Goal: Information Seeking & Learning: Check status

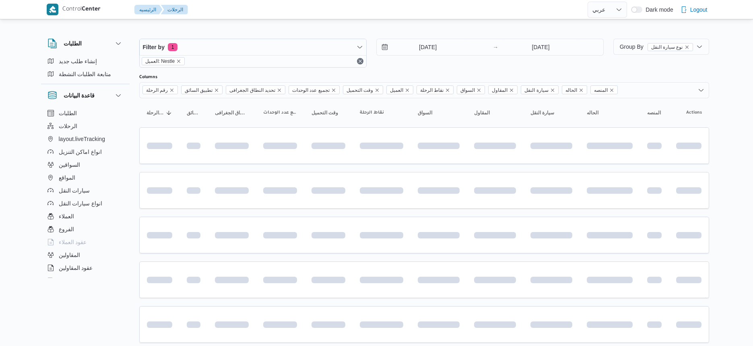
select select "ar"
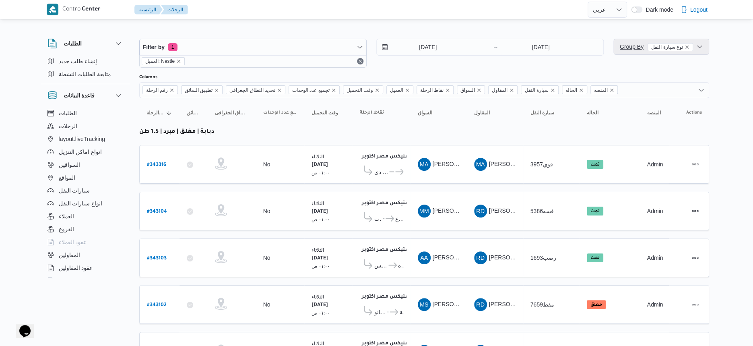
click at [626, 42] on span "Group By نوع سيارة النقل" at bounding box center [656, 47] width 73 height 10
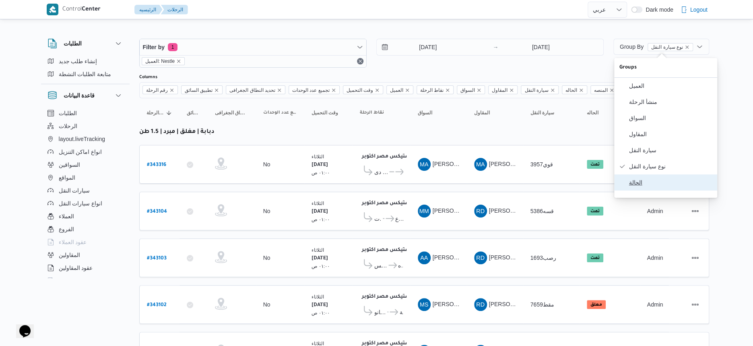
click at [640, 186] on span "الحالة" at bounding box center [671, 182] width 84 height 6
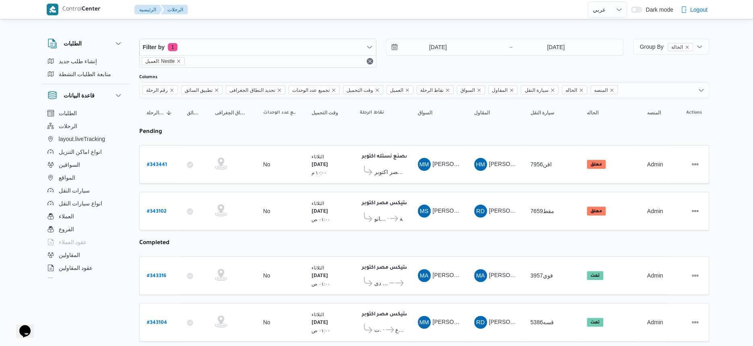
click at [558, 47] on input "14/10/2025" at bounding box center [556, 47] width 80 height 16
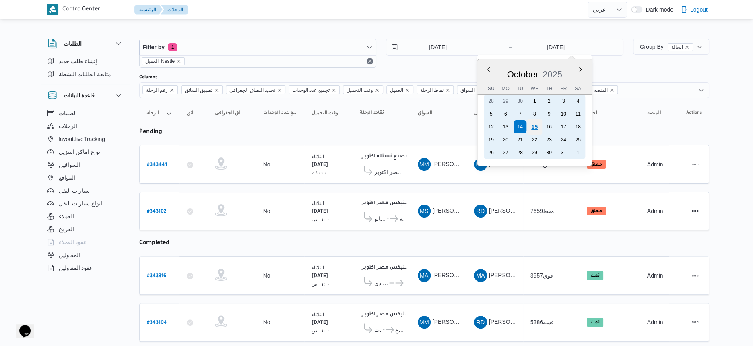
click at [539, 124] on div "15" at bounding box center [534, 126] width 15 height 15
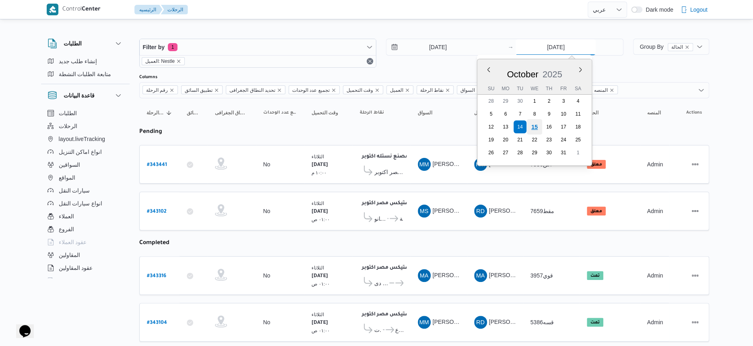
type input "[DATE]"
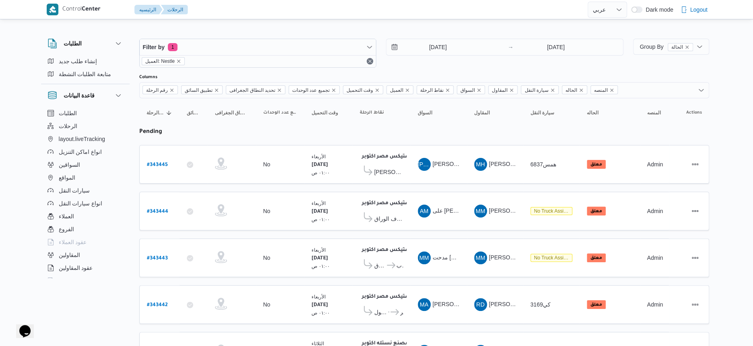
click at [654, 45] on span "Group By الحالة" at bounding box center [666, 46] width 53 height 6
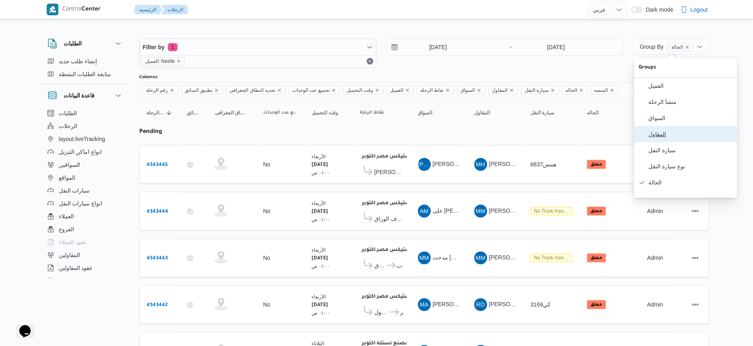
click at [666, 137] on span "المقاول" at bounding box center [691, 134] width 84 height 6
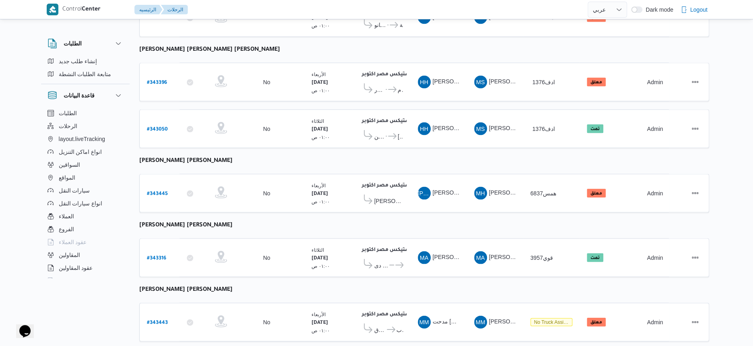
scroll to position [875, 0]
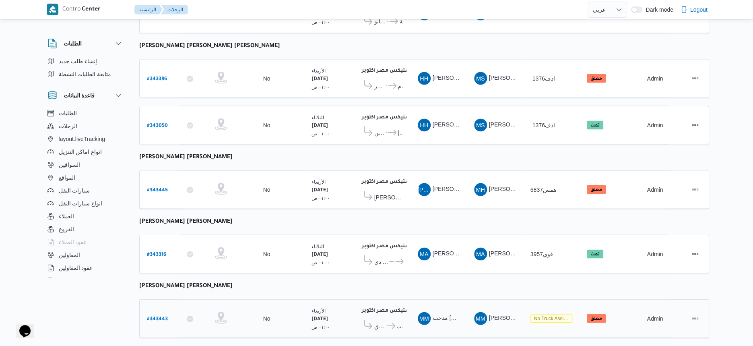
click at [161, 316] on b "# 343443" at bounding box center [157, 319] width 21 height 6
select select "ar"
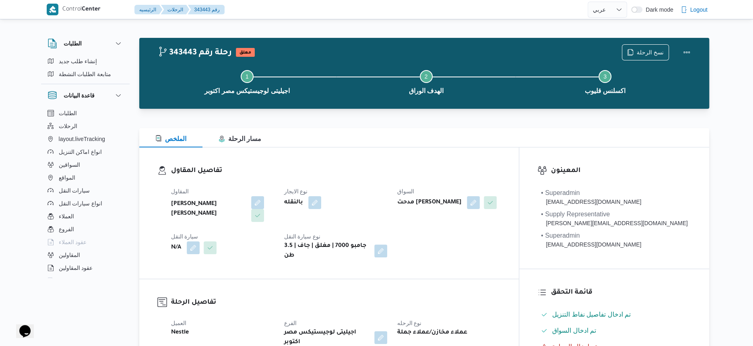
click at [461, 206] on b "مدحت محمد خليل عيد اروس" at bounding box center [429, 203] width 64 height 10
copy div "مدحت محمد خليل عيد اروس"
select select "ar"
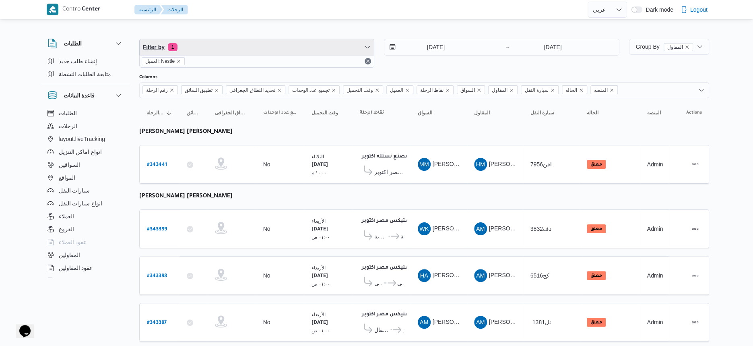
click at [232, 50] on span "Filter by 1" at bounding box center [257, 47] width 235 height 16
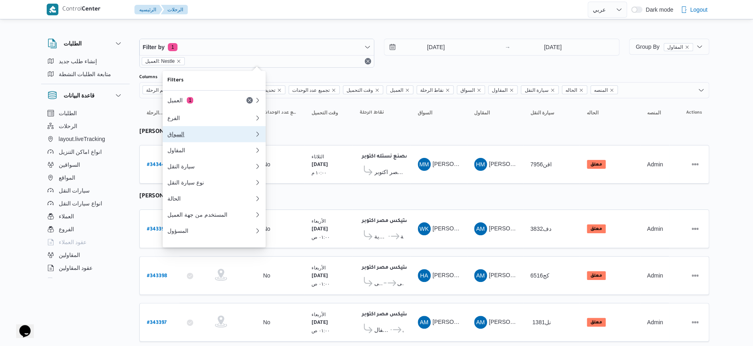
click at [206, 137] on div "السواق" at bounding box center [211, 134] width 87 height 6
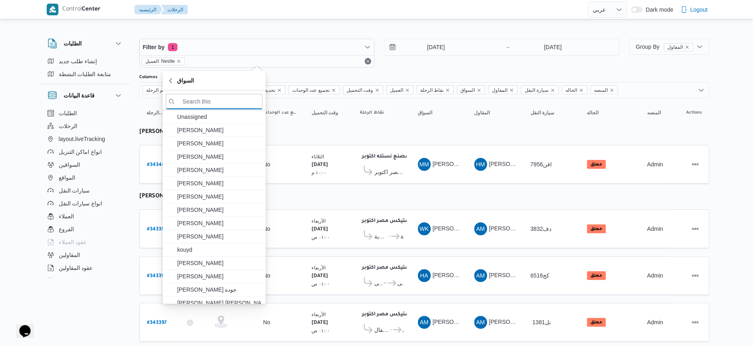
paste input "مدحت محمد خليل عيد اروس"
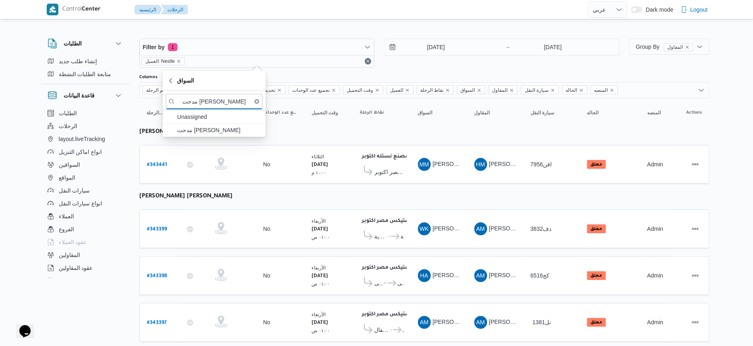
type input "مدحت محمد خليل عيد اروس"
click at [208, 126] on span "مدحت محمد خليل عيد اروس" at bounding box center [219, 130] width 84 height 10
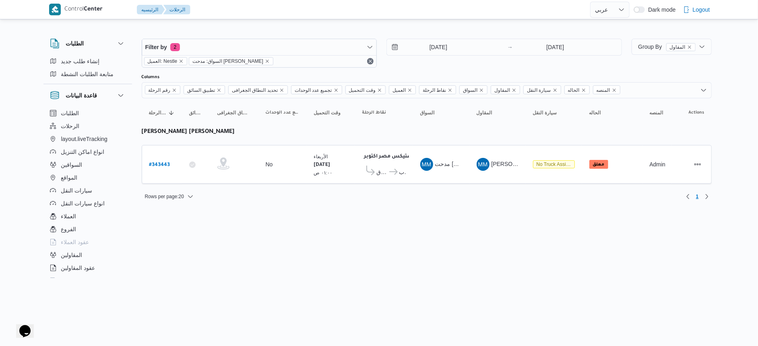
click at [455, 28] on div at bounding box center [427, 32] width 570 height 13
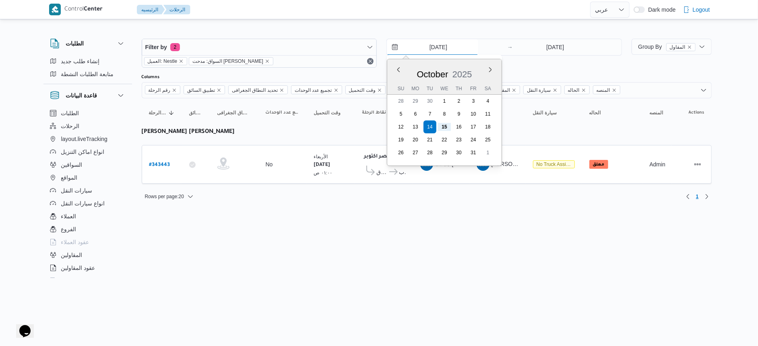
click at [455, 45] on input "14/10/2025" at bounding box center [432, 47] width 91 height 16
click at [398, 72] on button "Previous Month" at bounding box center [399, 70] width 8 height 8
type input "14/9/2025"
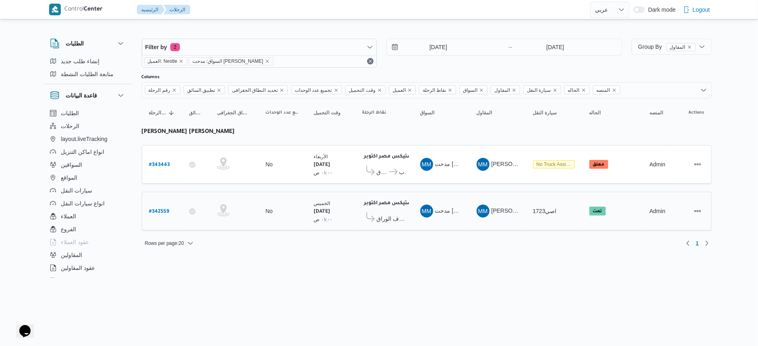
click at [552, 208] on span "اصي1723" at bounding box center [545, 211] width 24 height 6
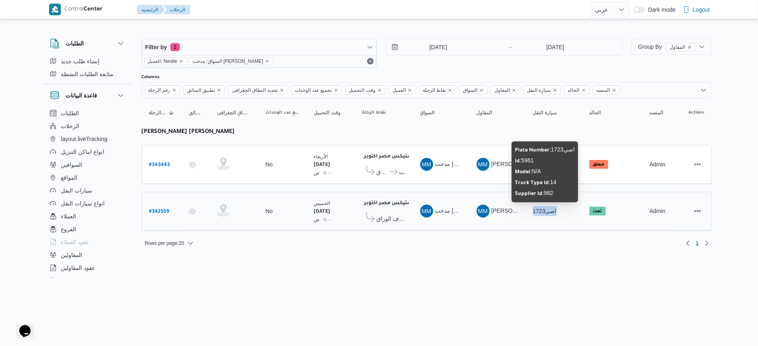
click at [552, 208] on span "اصي1723" at bounding box center [545, 211] width 24 height 6
copy tr "اصي1723 الحاله"
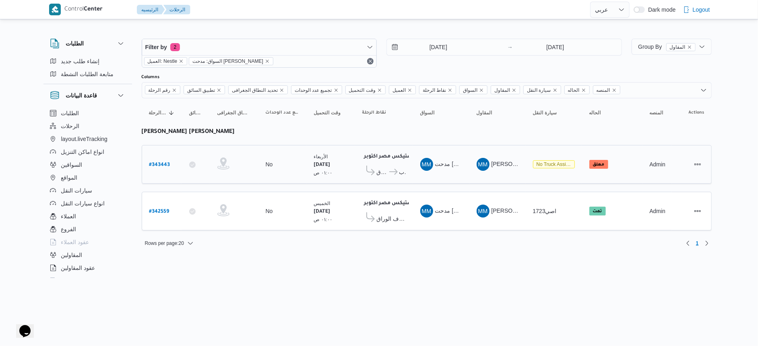
click at [401, 170] on span "اكسلنس قليوب" at bounding box center [402, 172] width 6 height 10
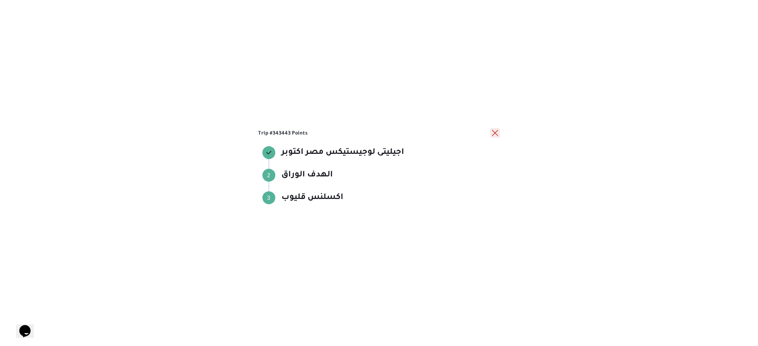
click at [497, 133] on button "close" at bounding box center [495, 133] width 10 height 10
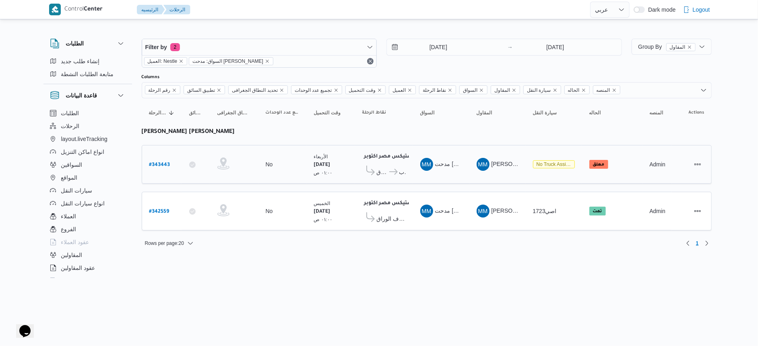
click at [154, 163] on b "# 343443" at bounding box center [159, 165] width 21 height 6
select select "ar"
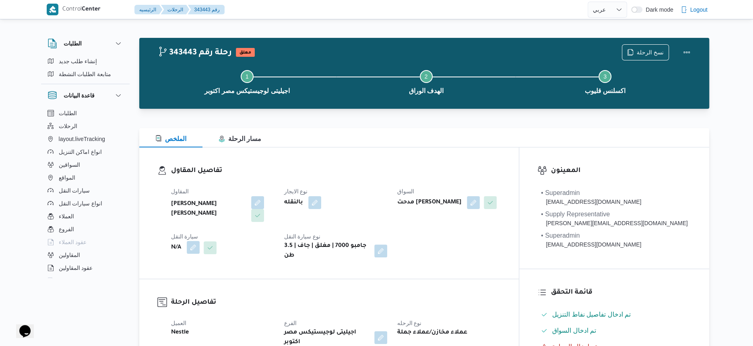
click at [187, 249] on button "button" at bounding box center [193, 247] width 13 height 13
click at [175, 283] on div "Search" at bounding box center [177, 280] width 60 height 16
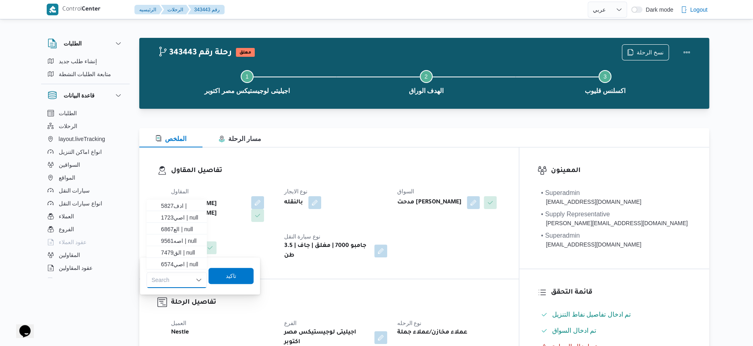
paste input "اصي1723"
type input "اصي1723"
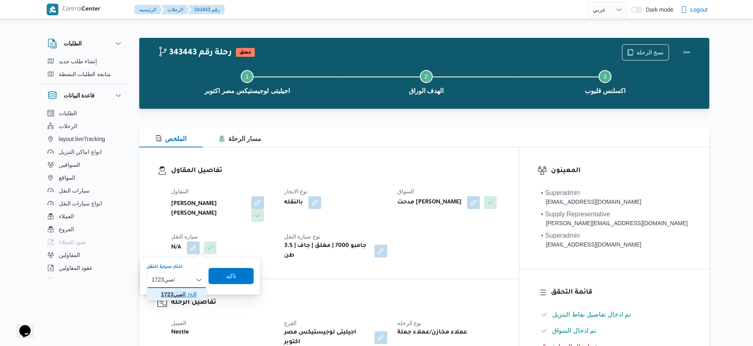
click at [175, 295] on mark "اصي1723" at bounding box center [173, 294] width 24 height 6
click at [233, 280] on span "تاكيد" at bounding box center [237, 275] width 45 height 16
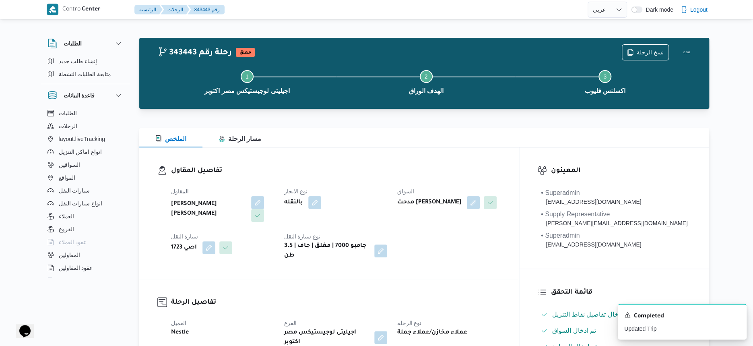
click at [229, 204] on b "مصطفى ممدوح محمود عبدالهادى" at bounding box center [208, 208] width 75 height 19
copy div "مصطفى ممدوح محمود عبدالهادى"
select select "ar"
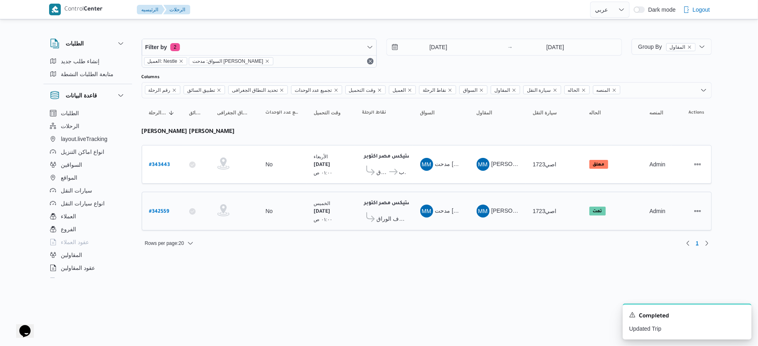
click at [394, 214] on span "الهدف الوراق" at bounding box center [391, 219] width 29 height 10
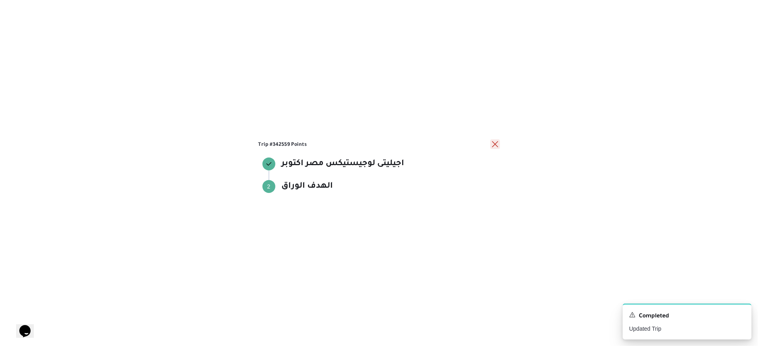
click at [498, 144] on button "close" at bounding box center [495, 144] width 10 height 10
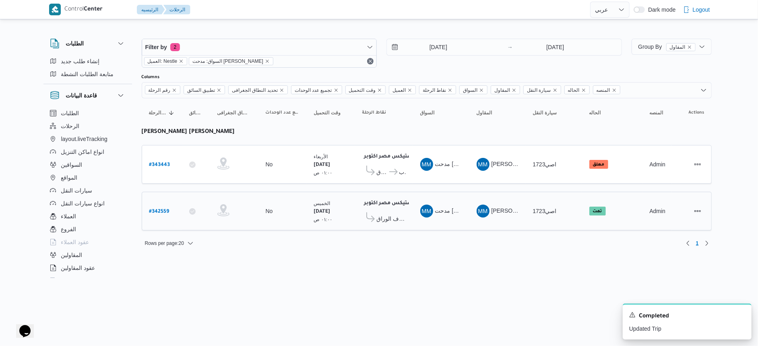
click at [383, 214] on span "الهدف الوراق" at bounding box center [391, 219] width 29 height 10
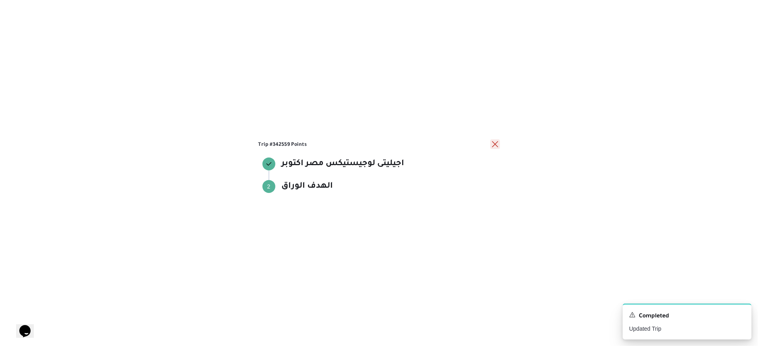
click at [498, 144] on button "close" at bounding box center [495, 144] width 10 height 10
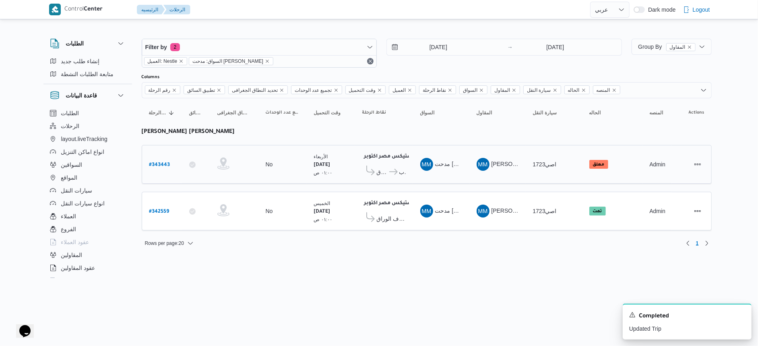
click at [396, 167] on span "اكسلنس قليوب" at bounding box center [396, 172] width 17 height 10
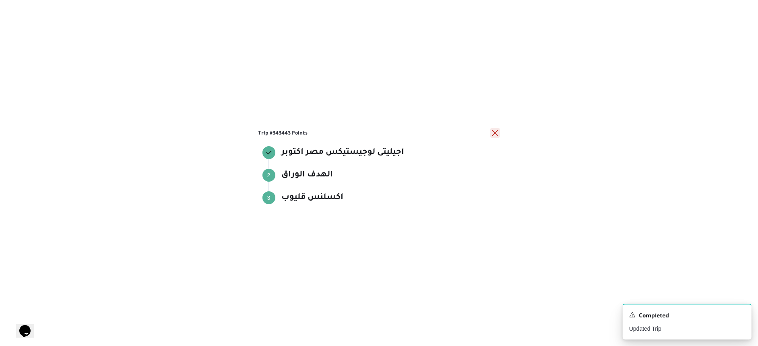
click at [495, 132] on button "close" at bounding box center [495, 133] width 10 height 10
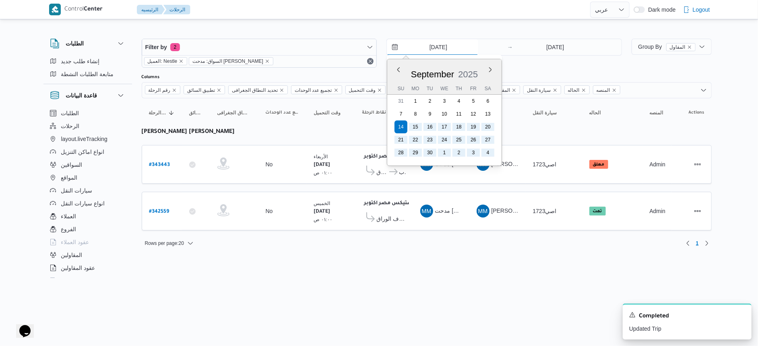
click at [442, 45] on input "14/9/2025" at bounding box center [432, 47] width 91 height 16
click at [492, 68] on button "Next month" at bounding box center [491, 70] width 8 height 8
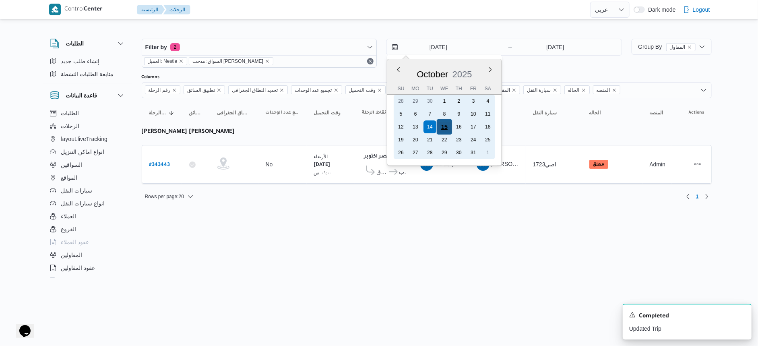
click at [444, 126] on div "15" at bounding box center [444, 126] width 15 height 15
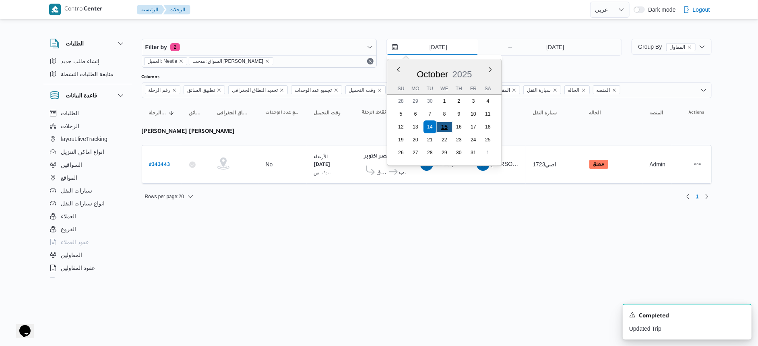
type input "[DATE]"
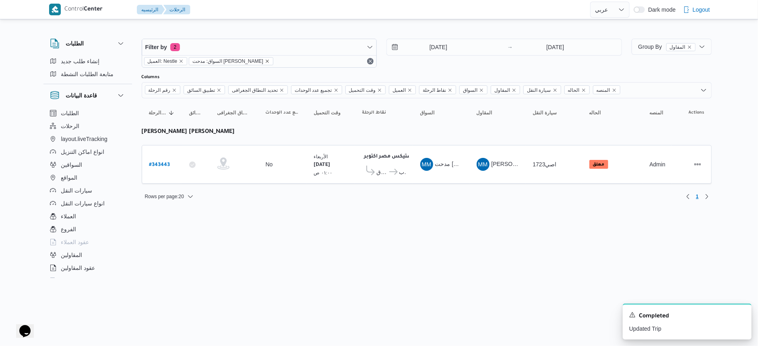
click at [270, 62] on icon "remove selected entity" at bounding box center [267, 61] width 5 height 5
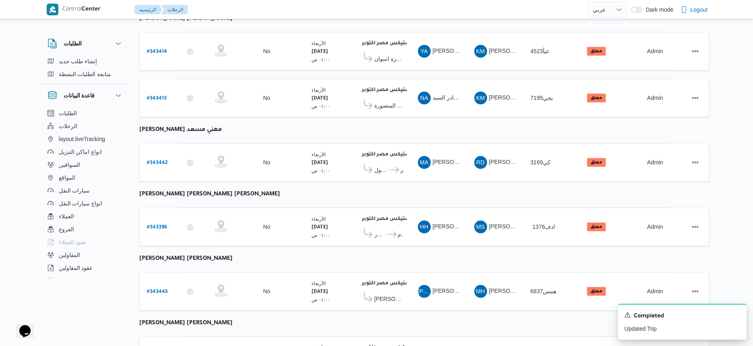
scroll to position [382, 0]
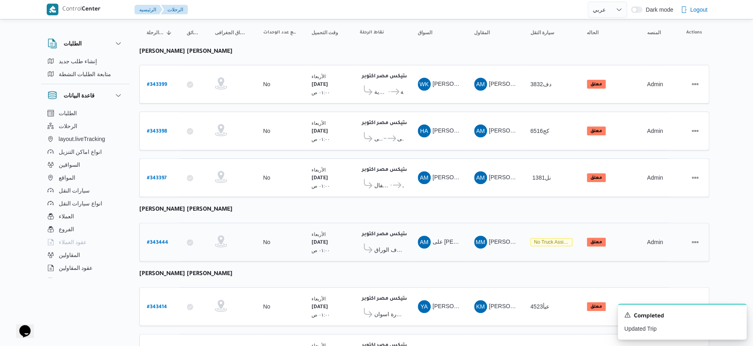
click at [161, 240] on b "# 343444" at bounding box center [157, 243] width 21 height 6
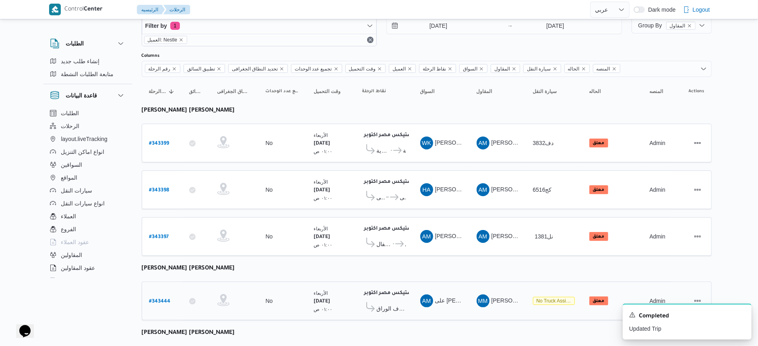
select select "ar"
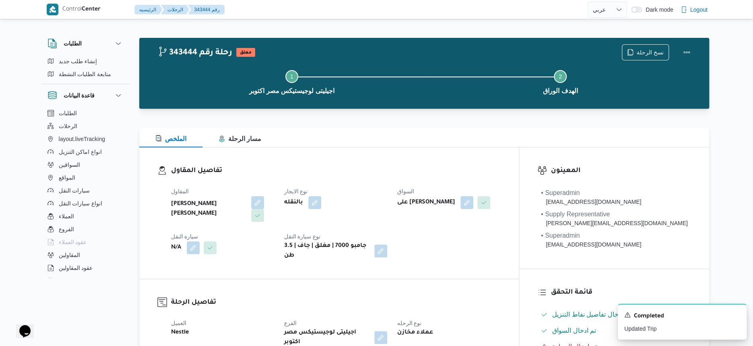
click at [455, 206] on b "على محمود محمد مصطفى" at bounding box center [426, 203] width 58 height 10
copy div "على محمود محمد مصطفى"
click at [243, 249] on div "N/A" at bounding box center [222, 247] width 105 height 14
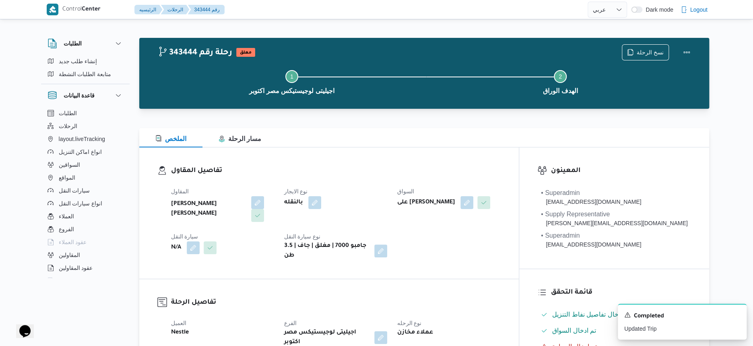
select select "ar"
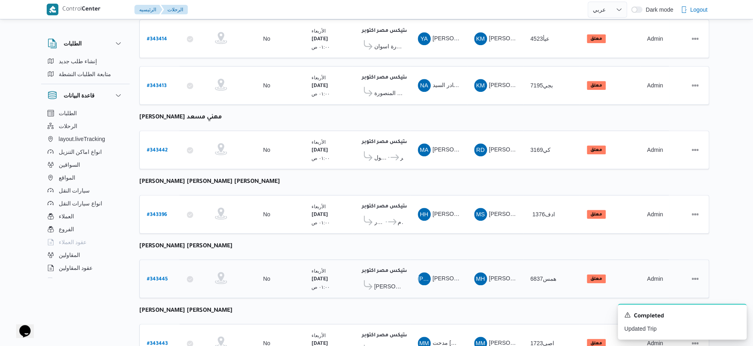
scroll to position [382, 0]
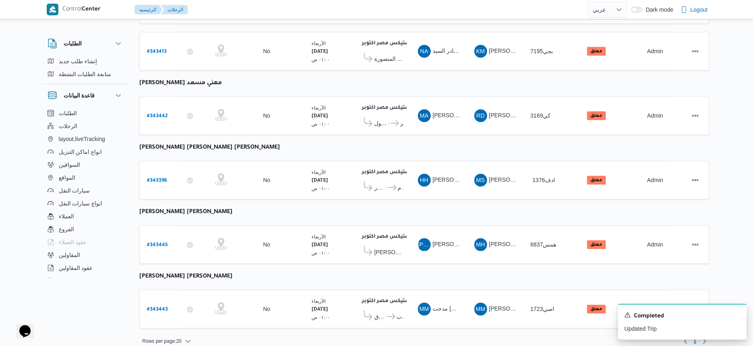
click at [203, 273] on b "مصطفى ممدوح محمود عبدالهادى" at bounding box center [185, 276] width 93 height 6
copy tbody "مصطفى ممدوح محمود عبدالهادى رقم الرحلة"
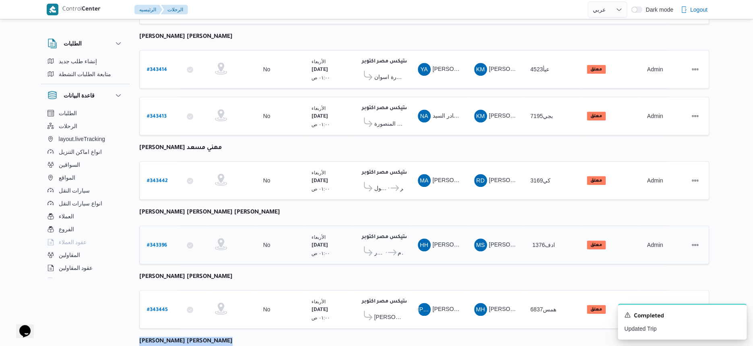
scroll to position [181, 0]
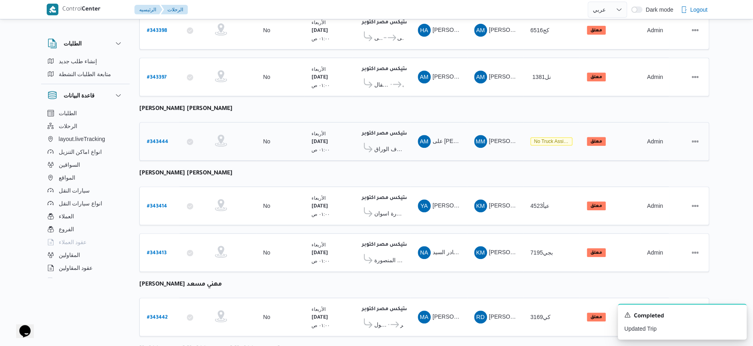
click at [159, 139] on b "# 343444" at bounding box center [157, 142] width 21 height 6
select select "ar"
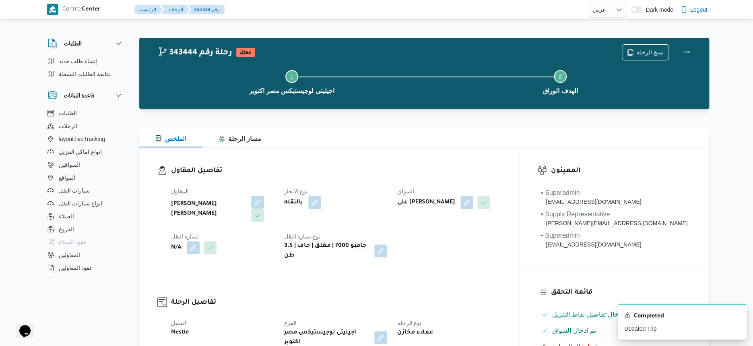
click at [264, 199] on button "button" at bounding box center [257, 202] width 13 height 13
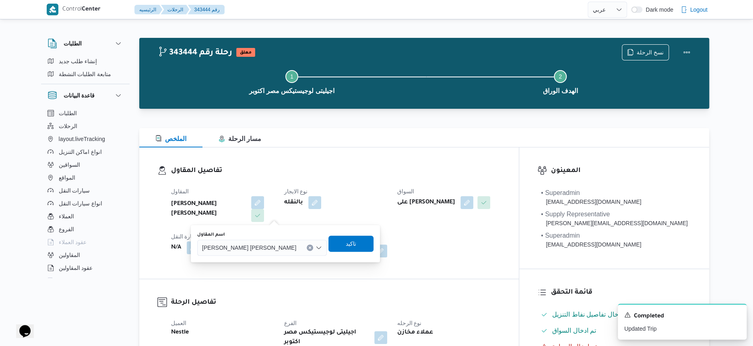
click at [308, 246] on icon "Clear input" at bounding box center [309, 247] width 3 height 3
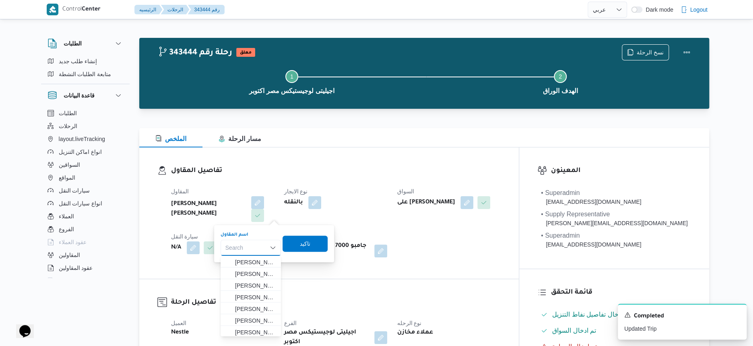
paste input "مصطفى ممدوح محمود عبدالهادى"
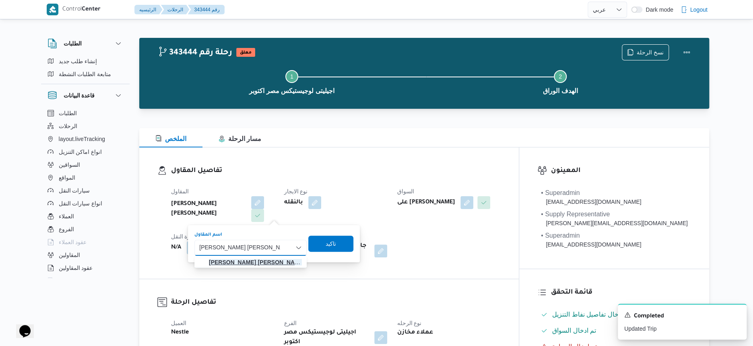
type input "مصطفى ممدوح محمود عبدالهادى"
drag, startPoint x: 267, startPoint y: 265, endPoint x: 273, endPoint y: 263, distance: 5.8
click at [267, 265] on mark "مصطفى ممدوح محمود عبدالهادى" at bounding box center [257, 262] width 96 height 6
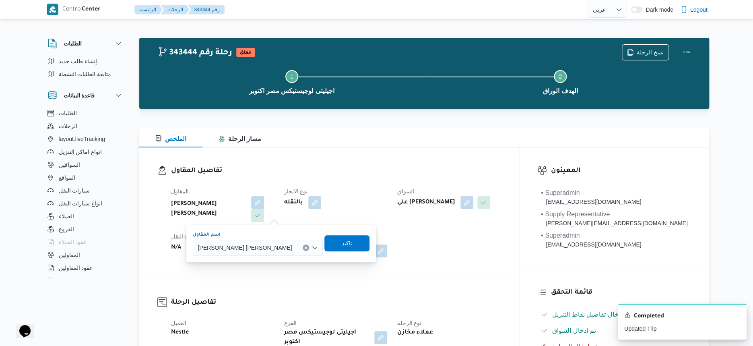
click at [325, 242] on span "تاكيد" at bounding box center [347, 243] width 45 height 16
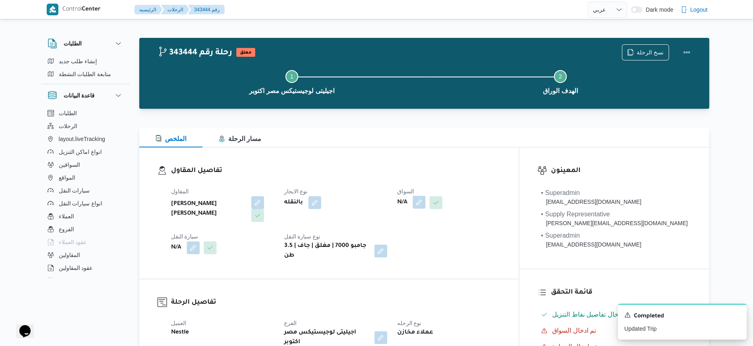
click at [426, 203] on button "button" at bounding box center [419, 202] width 13 height 13
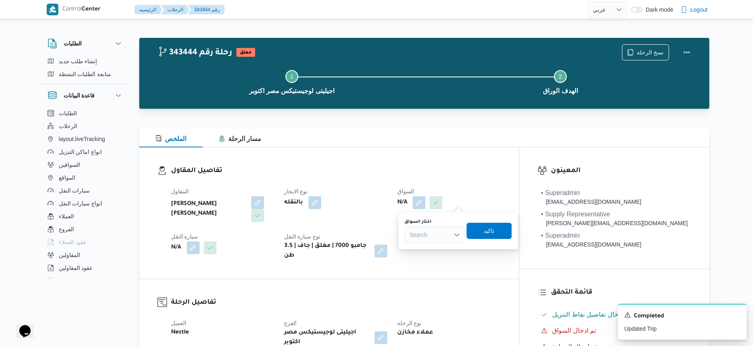
click at [440, 239] on div "Search" at bounding box center [435, 235] width 60 height 16
type input "عل"
click at [433, 219] on div "اختار السواق" at bounding box center [435, 222] width 60 height 6
click at [433, 232] on div "عل عل" at bounding box center [435, 235] width 60 height 16
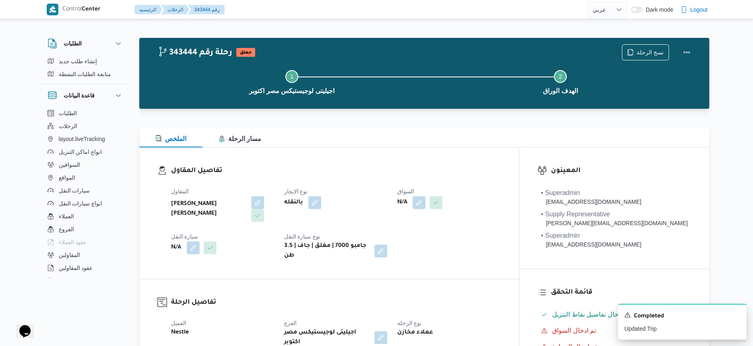
click at [457, 209] on div "N/A" at bounding box center [448, 202] width 105 height 14
click at [426, 205] on button "button" at bounding box center [419, 202] width 13 height 13
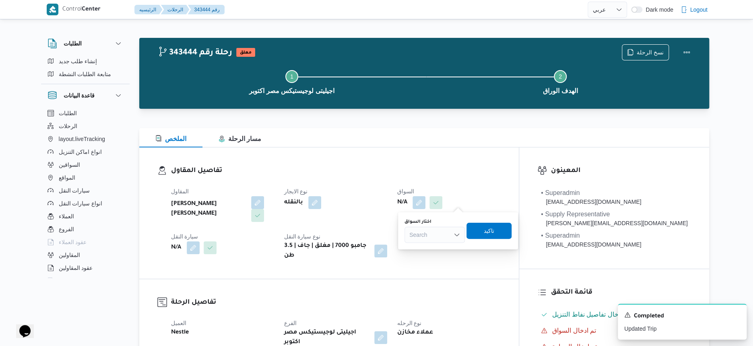
click at [431, 225] on div "اختار السواق Search" at bounding box center [435, 231] width 60 height 24
click at [430, 233] on div "Search" at bounding box center [435, 235] width 60 height 16
type input "عل"
click at [441, 219] on div "اختار السواق" at bounding box center [435, 222] width 60 height 6
click at [440, 232] on div "عل عل" at bounding box center [435, 235] width 60 height 16
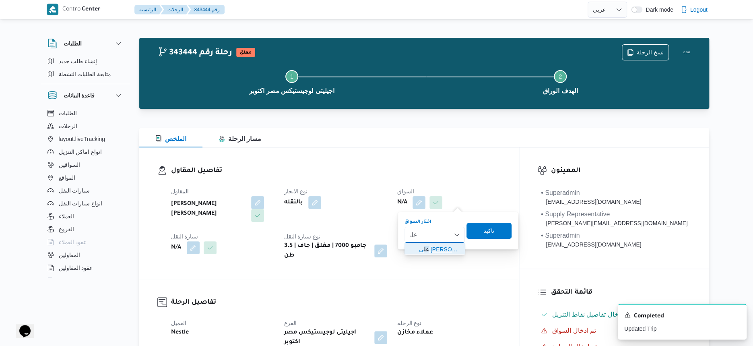
click at [440, 247] on span "عل ى محمود محمد مصطفى" at bounding box center [439, 249] width 41 height 10
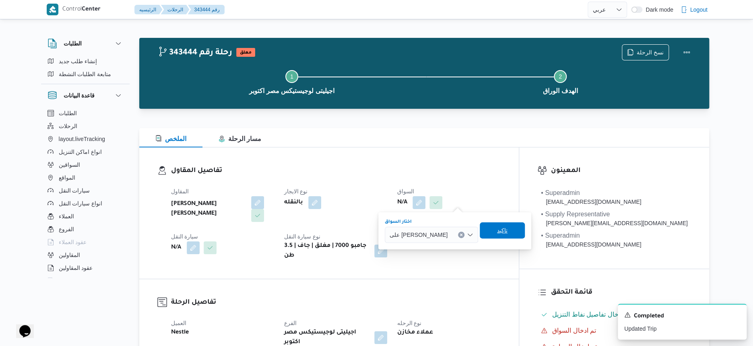
click at [502, 230] on span "تاكيد" at bounding box center [502, 230] width 45 height 16
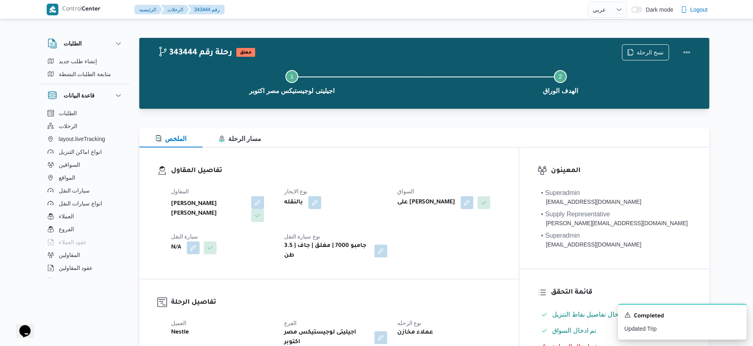
click at [455, 201] on b "على محمود محمد مصطفى" at bounding box center [426, 203] width 58 height 10
copy div "على محمود محمد مصطفى"
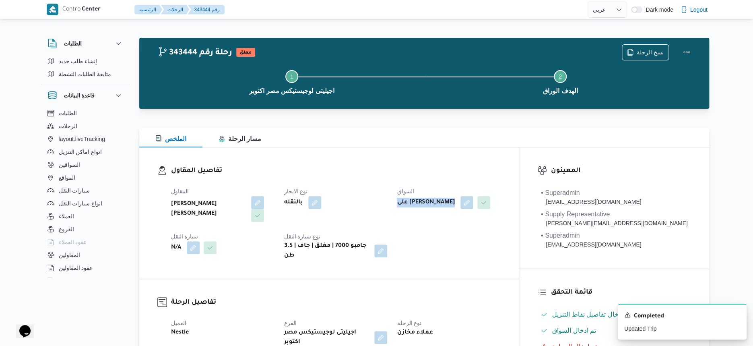
select select "ar"
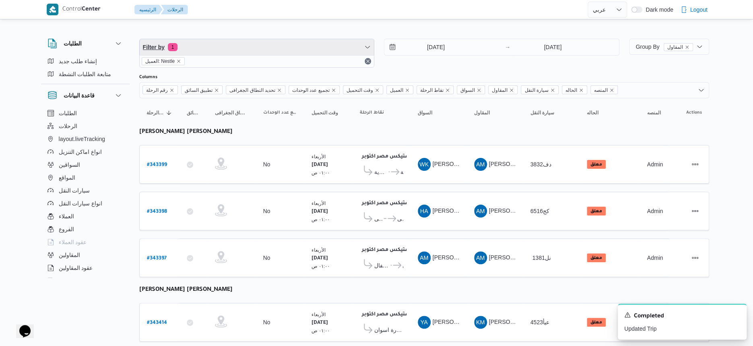
click at [252, 48] on span "Filter by 1" at bounding box center [257, 47] width 235 height 16
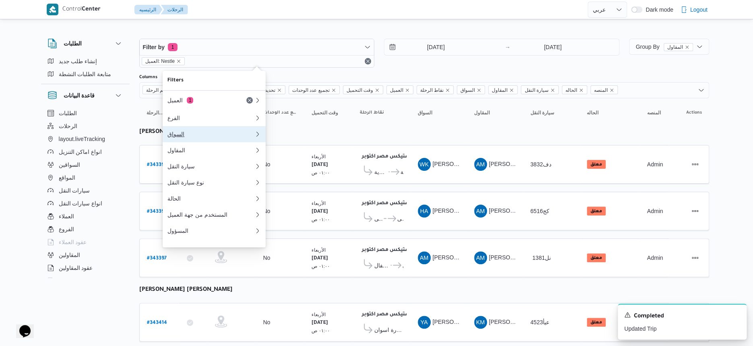
click at [191, 140] on button "السواق" at bounding box center [214, 134] width 103 height 16
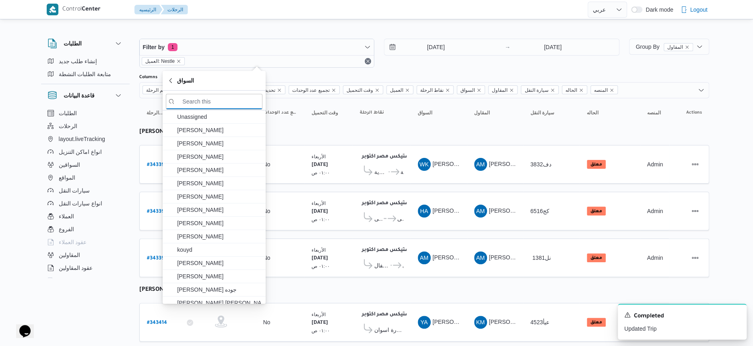
paste input "على محمود محمد مصطفى"
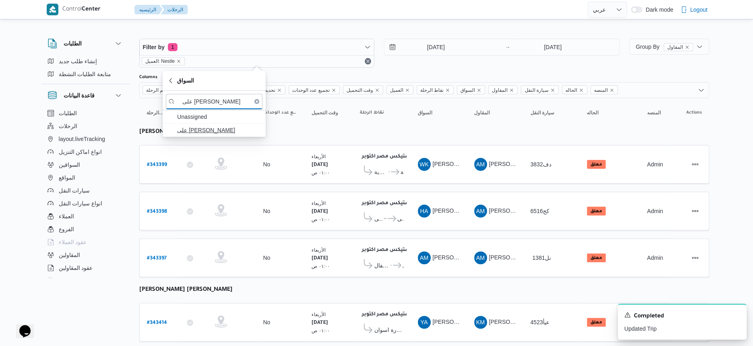
type input "على محمود محمد مصطفى"
click at [214, 127] on span "على محمود محمد مصطفى" at bounding box center [219, 130] width 84 height 10
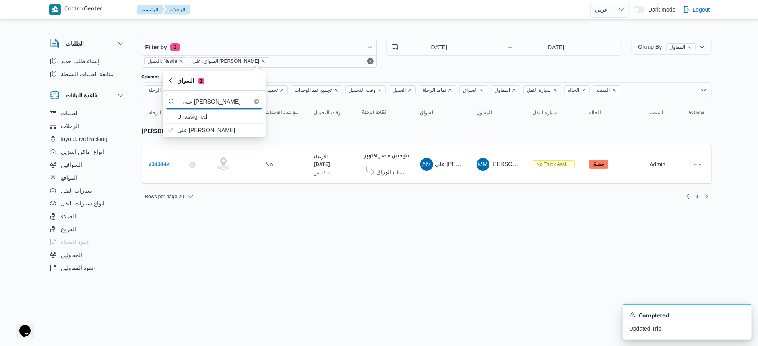
click at [442, 45] on input "[DATE]" at bounding box center [432, 47] width 91 height 16
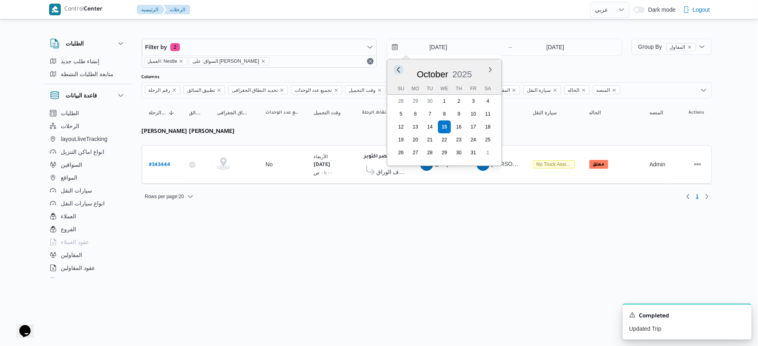
click at [399, 70] on button "Previous Month" at bounding box center [399, 70] width 8 height 8
type input "15/9/2025"
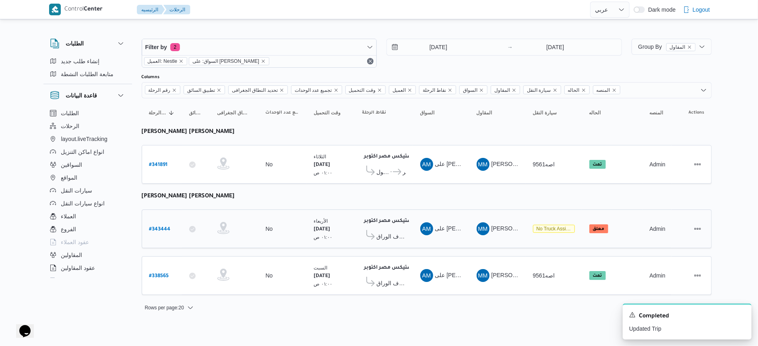
click at [425, 209] on td "السواق AM على محمود محمد مصطفى" at bounding box center [441, 228] width 56 height 39
click at [547, 273] on span "اصه9561" at bounding box center [544, 275] width 22 height 6
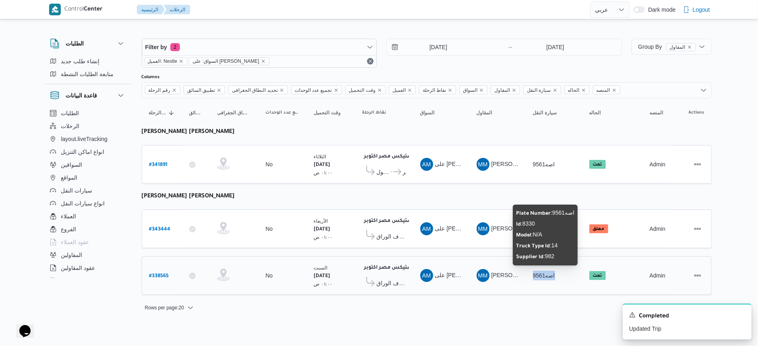
click at [547, 273] on span "اصه9561" at bounding box center [544, 275] width 22 height 6
copy tr "اصه9561 الحاله"
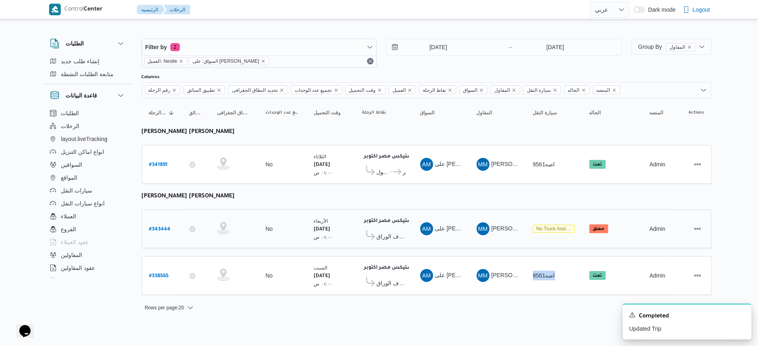
click at [165, 227] on b "# 343444" at bounding box center [159, 230] width 21 height 6
select select "ar"
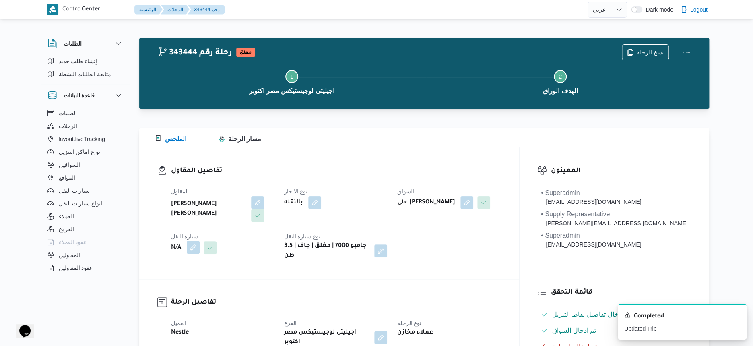
click at [196, 246] on button "button" at bounding box center [193, 247] width 13 height 13
click at [176, 281] on div "Search" at bounding box center [177, 280] width 60 height 16
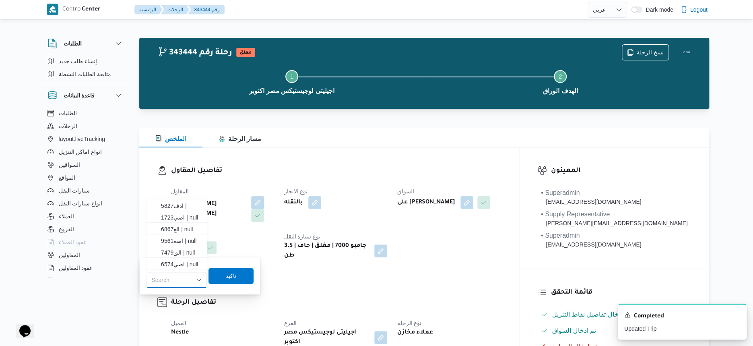
paste input "اصه9561"
type input "اصه9561"
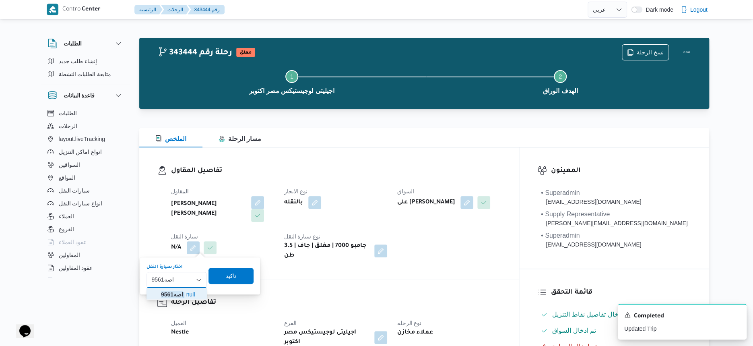
click at [180, 296] on mark "اصه9561" at bounding box center [172, 294] width 22 height 6
click at [244, 271] on span "تاكيد" at bounding box center [236, 275] width 45 height 16
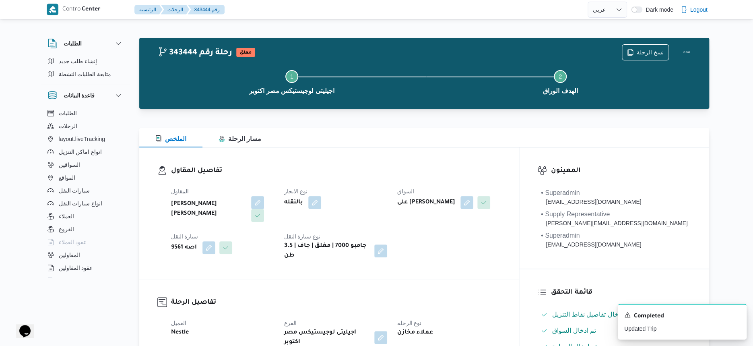
select select "ar"
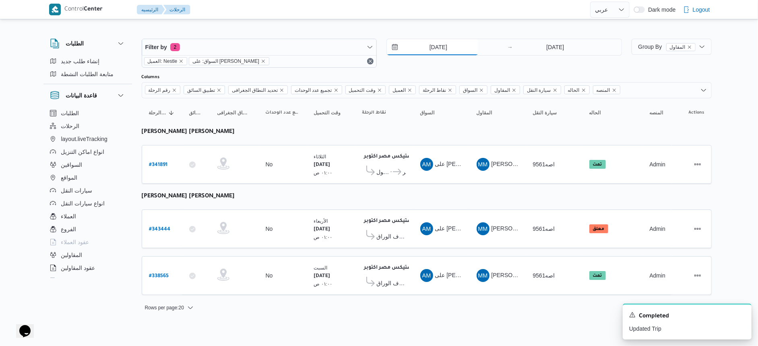
click at [438, 43] on input "15/9/2025" at bounding box center [432, 47] width 91 height 16
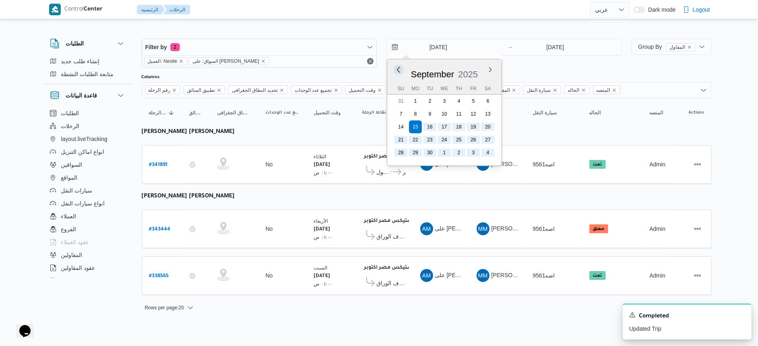
click at [397, 71] on button "Previous Month" at bounding box center [399, 70] width 8 height 8
type input "15/8/2025"
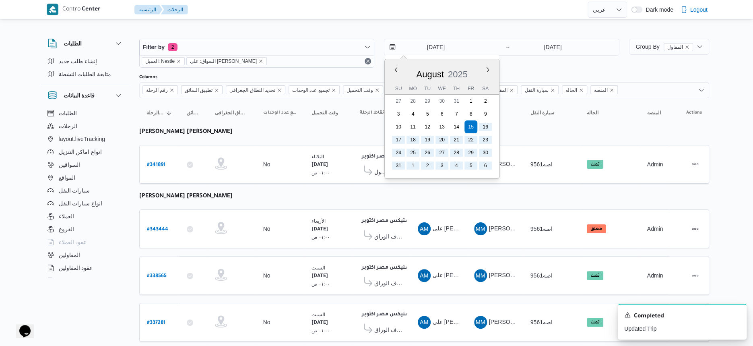
click at [373, 202] on table "رقم الرحلة Click to sort in ascending order تطبيق السائق Click to sort in ascen…" at bounding box center [424, 247] width 570 height 298
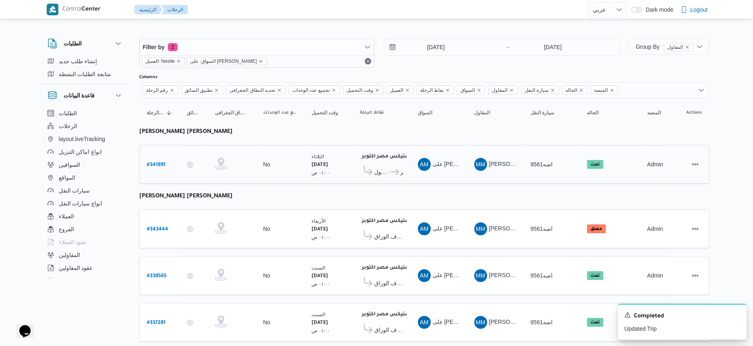
click at [157, 162] on b "# 341891" at bounding box center [156, 165] width 19 height 6
select select "ar"
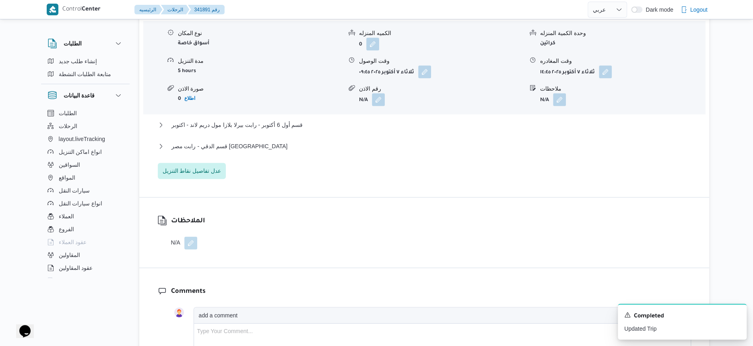
scroll to position [604, 0]
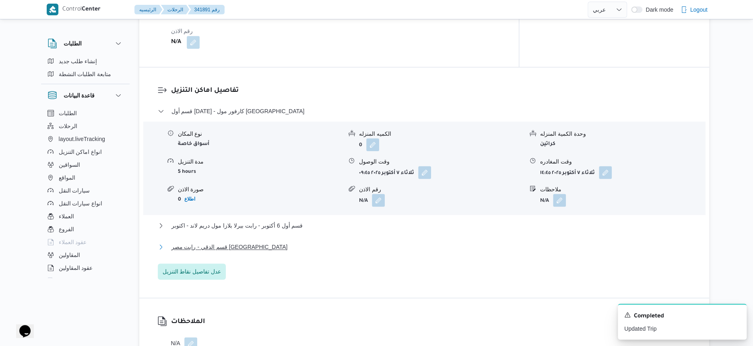
click at [230, 242] on span "قسم الدقي - رابت مصر شارع الكوثر" at bounding box center [230, 247] width 116 height 10
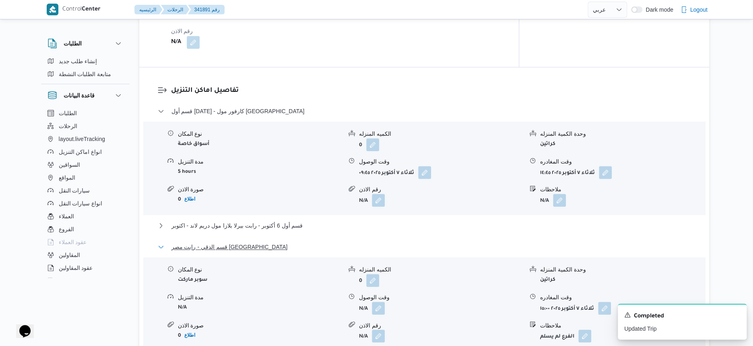
click at [230, 242] on span "قسم الدقي - رابت مصر شارع الكوثر" at bounding box center [230, 247] width 116 height 10
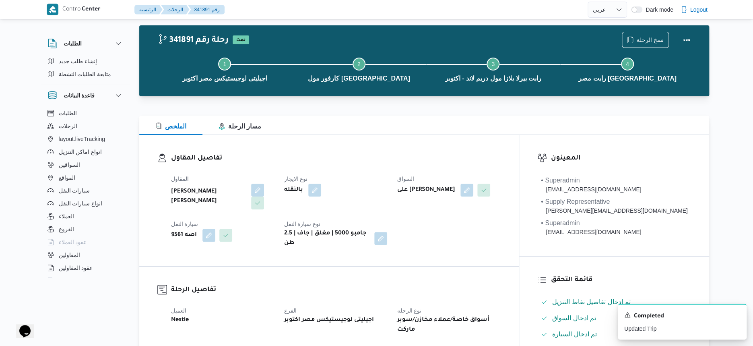
scroll to position [0, 0]
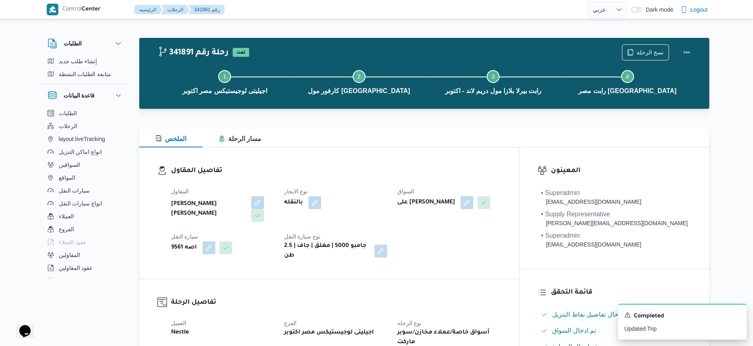
select select "ar"
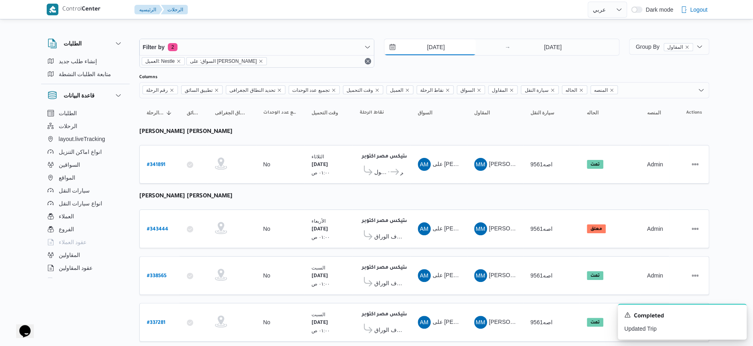
click at [450, 43] on input "15/8/2025" at bounding box center [430, 47] width 91 height 16
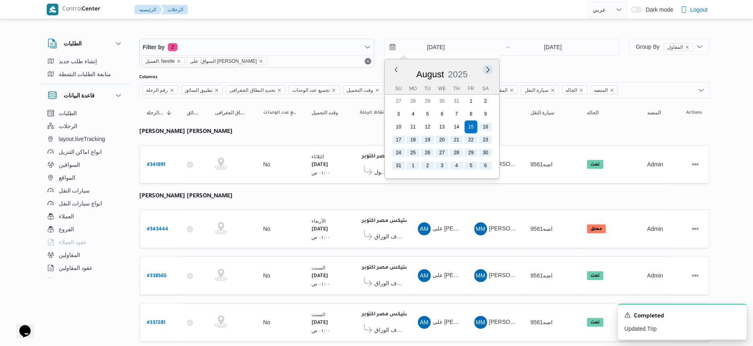
click at [488, 72] on button "Next month" at bounding box center [488, 70] width 8 height 8
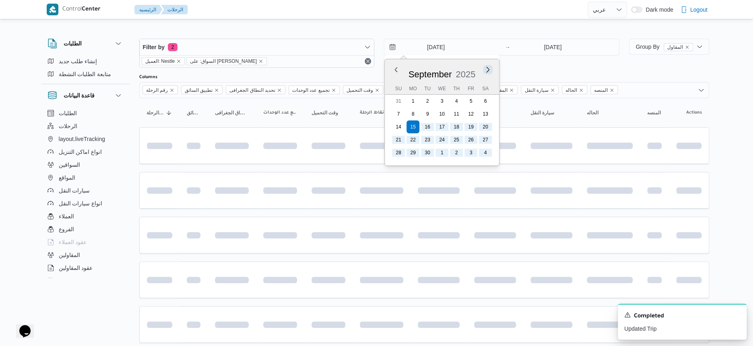
click at [488, 72] on button "Next month" at bounding box center [488, 70] width 8 height 8
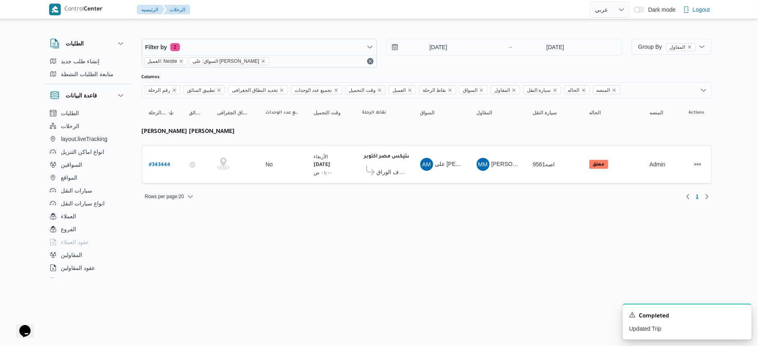
click at [388, 190] on div "Rows per page : 20 1" at bounding box center [427, 196] width 580 height 19
click at [266, 60] on icon "remove selected entity" at bounding box center [263, 61] width 5 height 5
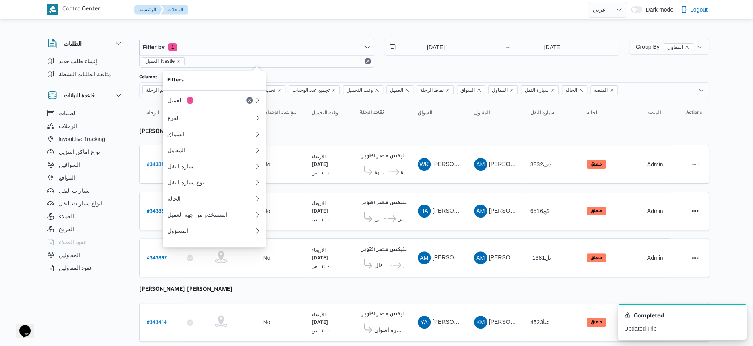
click at [350, 198] on td "وقت التحميل الأربعاء ١٥/١٠/٢٠٢٥ ٠١:٠٠ ص" at bounding box center [328, 211] width 48 height 39
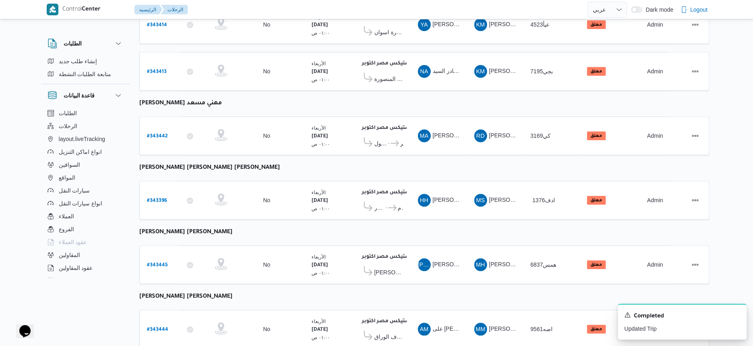
scroll to position [364, 0]
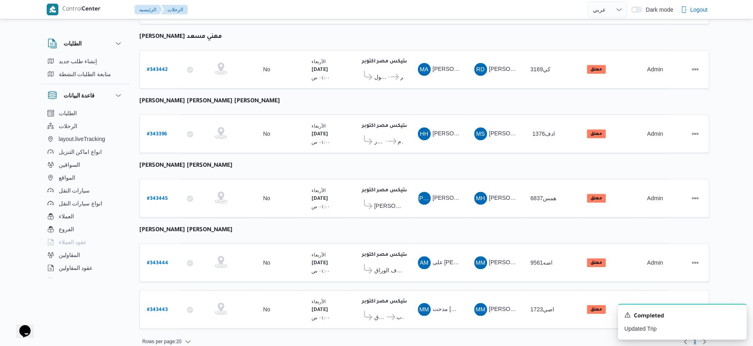
click at [308, 161] on table "رقم الرحلة Click to sort in ascending order تطبيق السائق Click to sort in ascen…" at bounding box center [424, 35] width 570 height 602
click at [314, 161] on table "رقم الرحلة Click to sort in ascending order تطبيق السائق Click to sort in ascen…" at bounding box center [424, 35] width 570 height 602
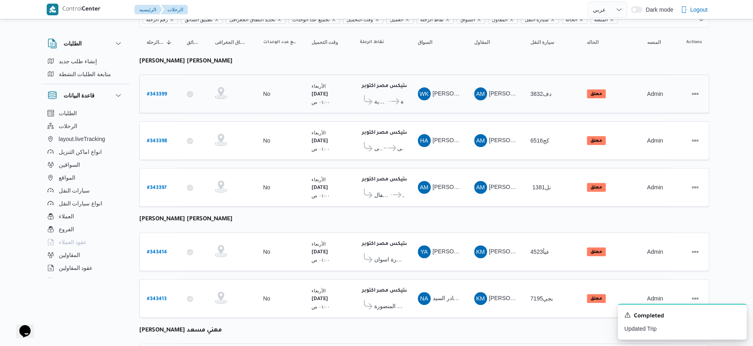
scroll to position [0, 0]
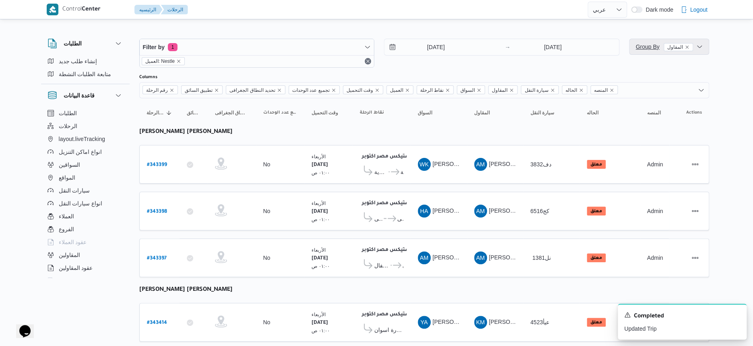
click at [636, 47] on span "Group By المقاول" at bounding box center [669, 47] width 73 height 16
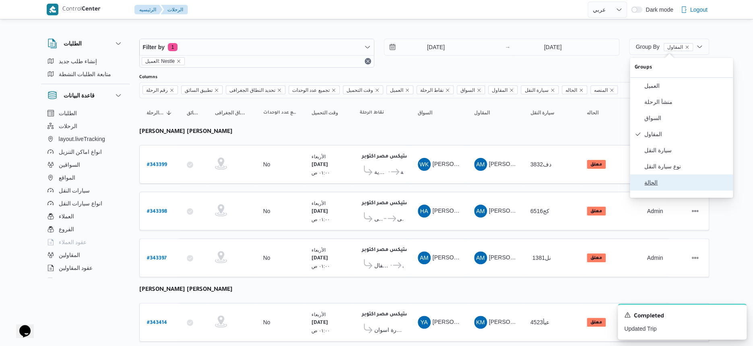
click at [653, 186] on span "الحالة" at bounding box center [687, 182] width 84 height 6
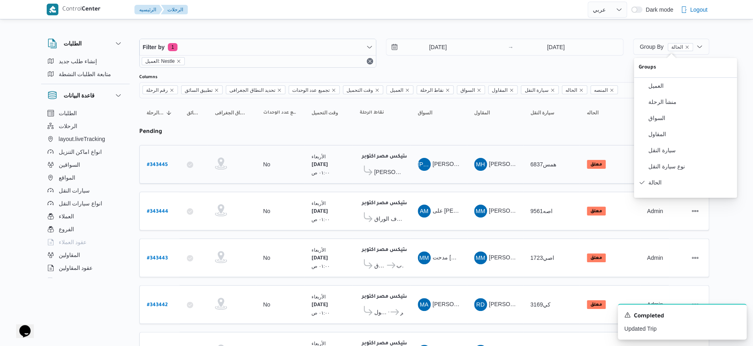
click at [499, 180] on td "المقاول MH محمد حسني محمد ابراهيم" at bounding box center [495, 164] width 56 height 39
click at [656, 46] on span "Group By الحالة" at bounding box center [666, 46] width 53 height 6
click at [670, 137] on span "المقاول" at bounding box center [691, 134] width 84 height 6
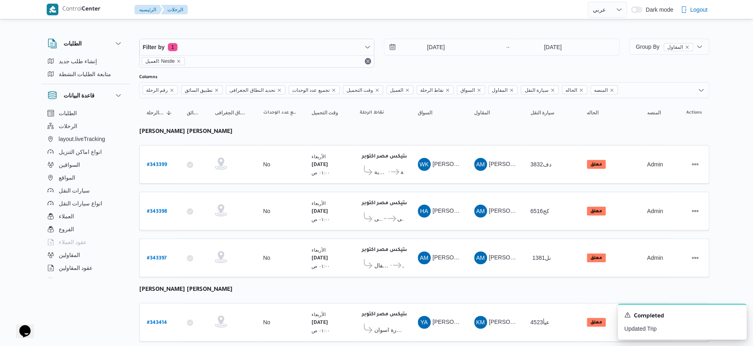
click at [440, 42] on input "[DATE]" at bounding box center [430, 47] width 91 height 16
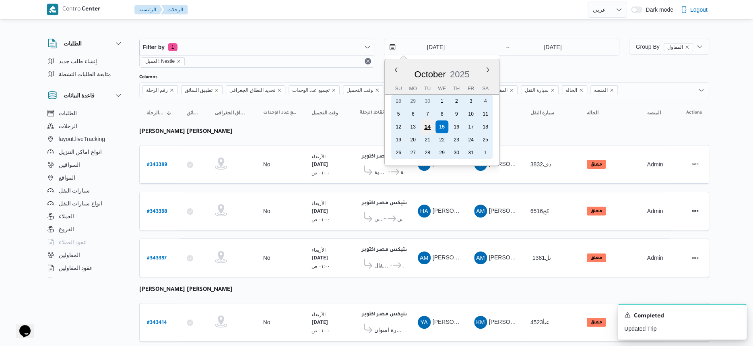
click at [428, 124] on div "14" at bounding box center [427, 126] width 15 height 15
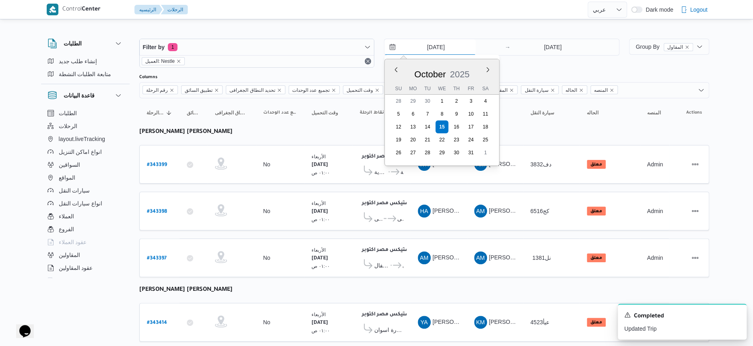
type input "14/10/2025"
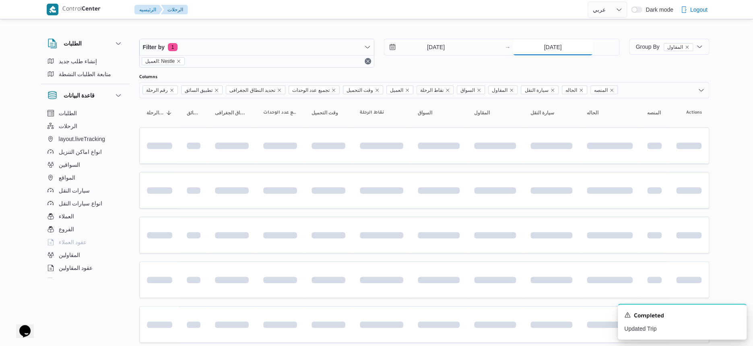
click at [560, 47] on input "[DATE]" at bounding box center [553, 47] width 80 height 16
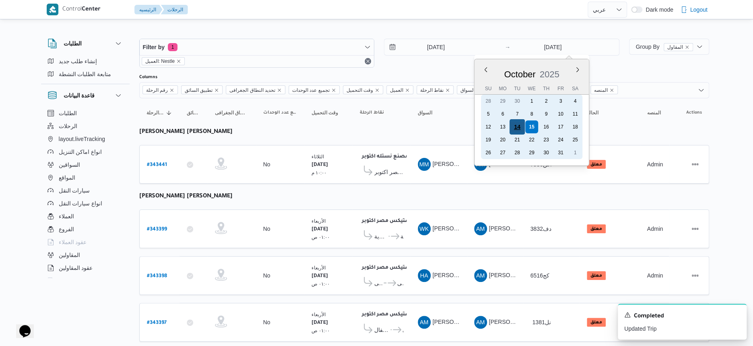
click at [521, 128] on div "14" at bounding box center [517, 126] width 15 height 15
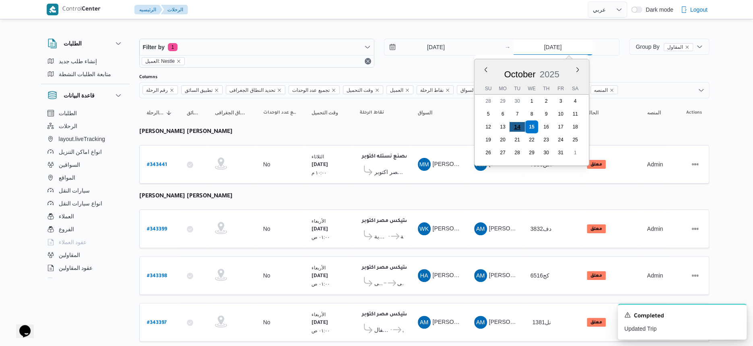
type input "14/10/2025"
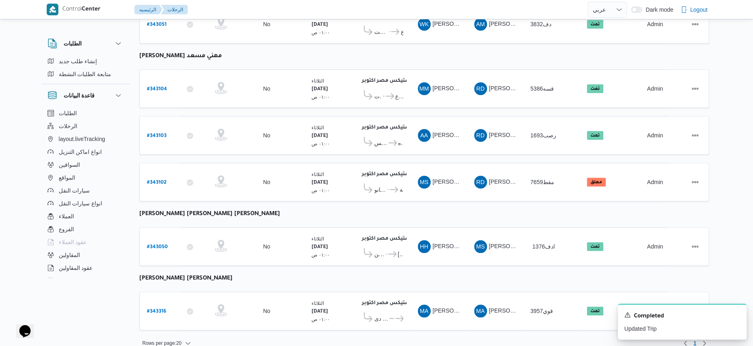
scroll to position [347, 0]
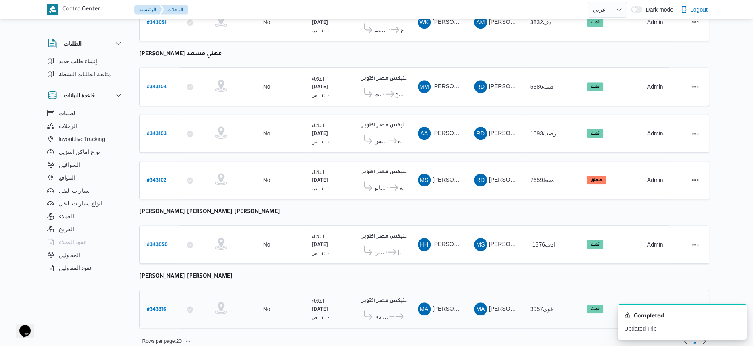
click at [160, 307] on b "# 343316" at bounding box center [156, 310] width 19 height 6
select select "ar"
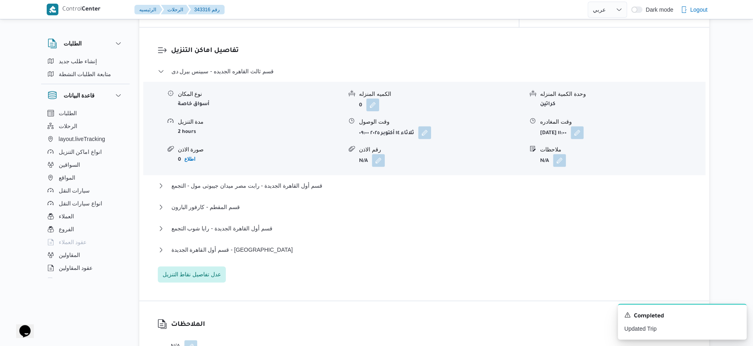
scroll to position [705, 0]
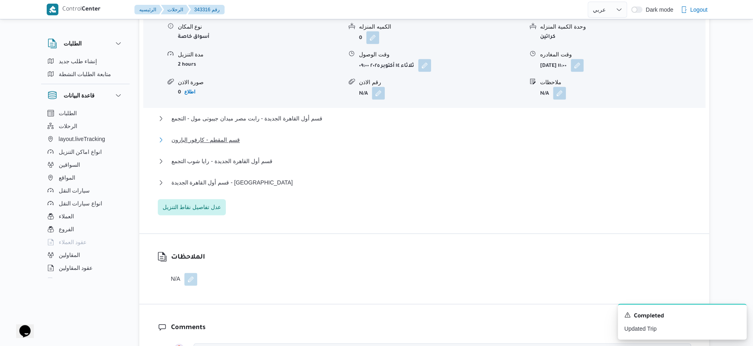
click at [224, 138] on span "قسم المقطم - كارفور البارون" at bounding box center [206, 140] width 68 height 10
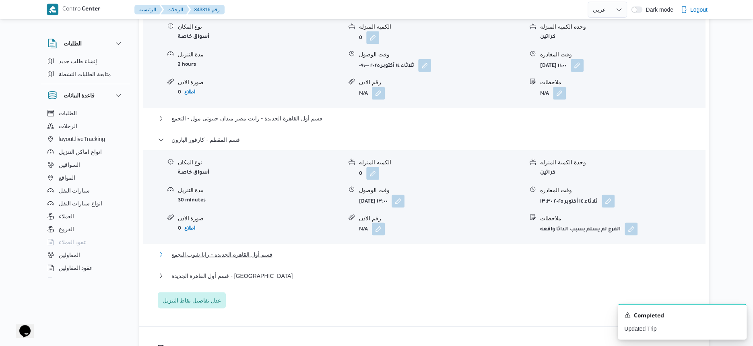
click at [287, 256] on button "قسم أول القاهرة الجديدة - رايا شوب التجمع" at bounding box center [425, 254] width 534 height 10
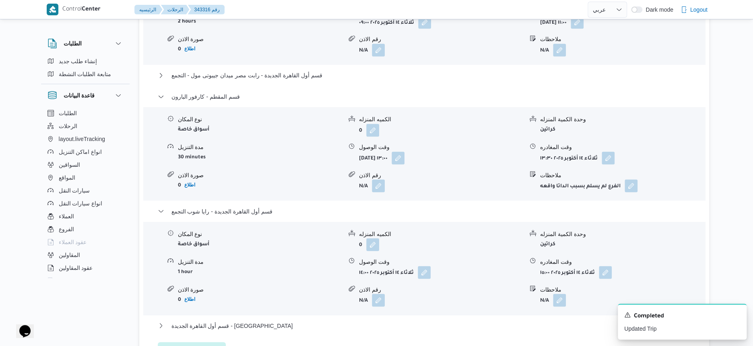
scroll to position [805, 0]
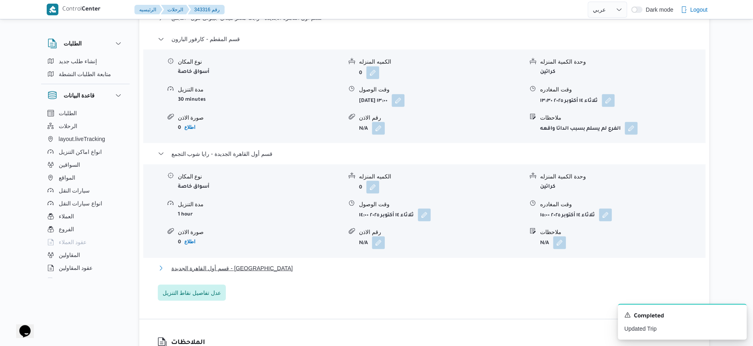
click at [252, 265] on button "قسم أول القاهرة الجديدة - الهدايا" at bounding box center [425, 268] width 534 height 10
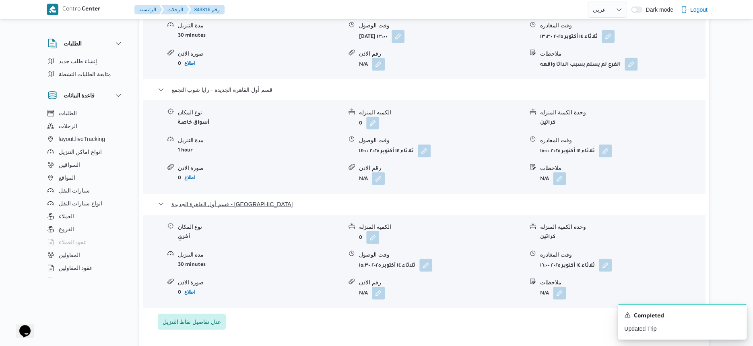
scroll to position [705, 0]
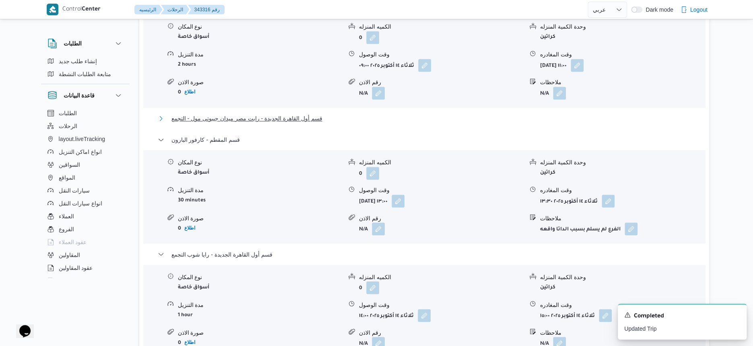
click at [246, 118] on span "قسم أول القاهرة الجديدة - رابت مصر ميدان جيبوتى مول - التجمع" at bounding box center [247, 119] width 151 height 10
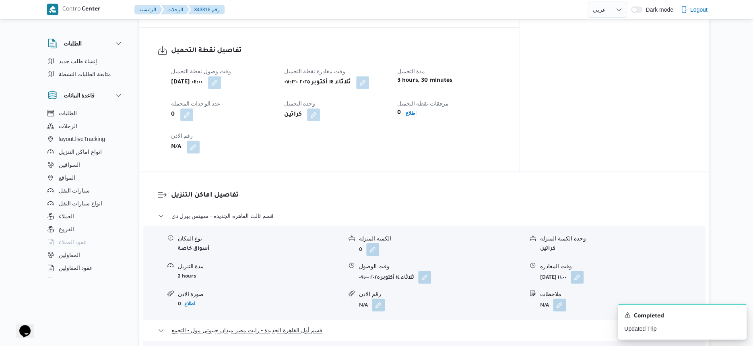
scroll to position [403, 0]
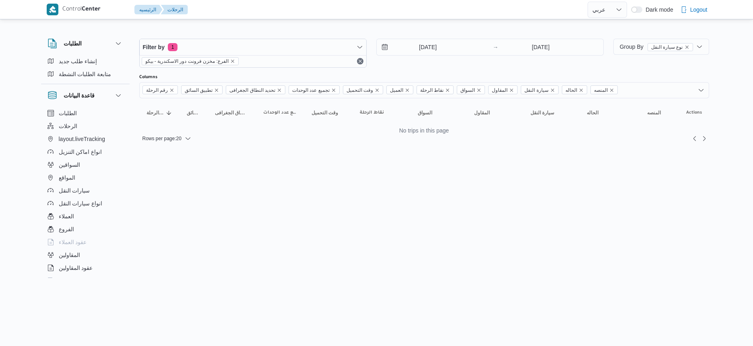
select select "ar"
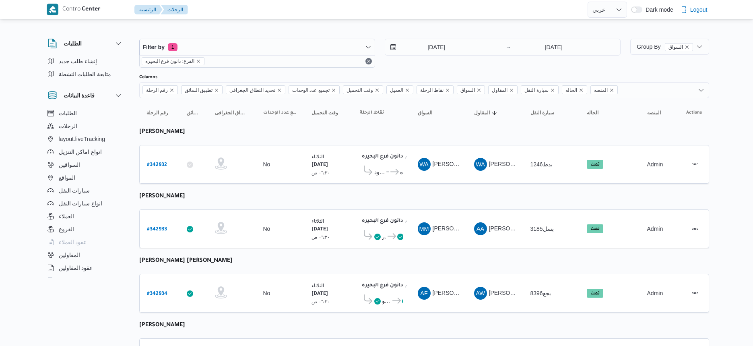
select select "ar"
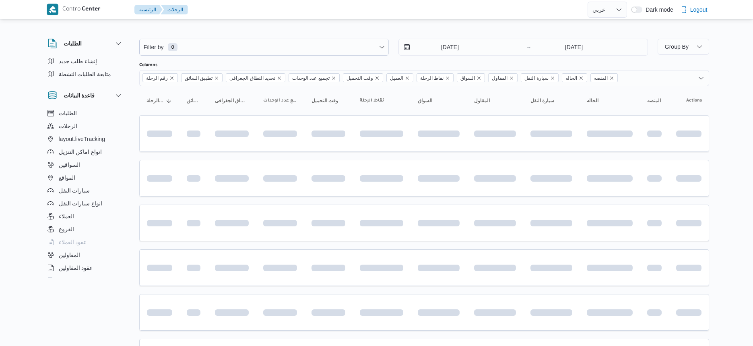
select select "ar"
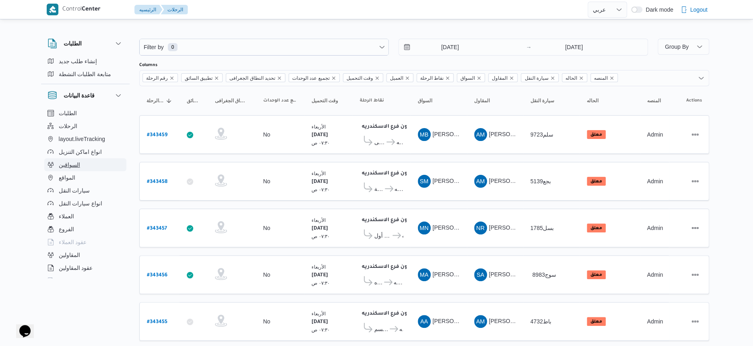
click at [89, 161] on button "السواقين" at bounding box center [85, 164] width 82 height 13
select select "ar"
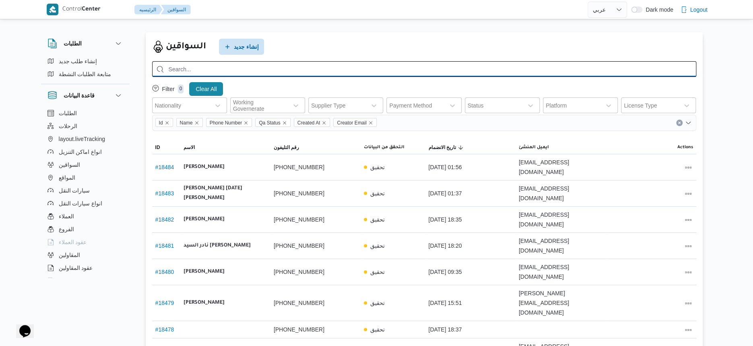
click at [256, 68] on input "search" at bounding box center [424, 69] width 544 height 16
paste input "على [PERSON_NAME]"
type input "على [PERSON_NAME]"
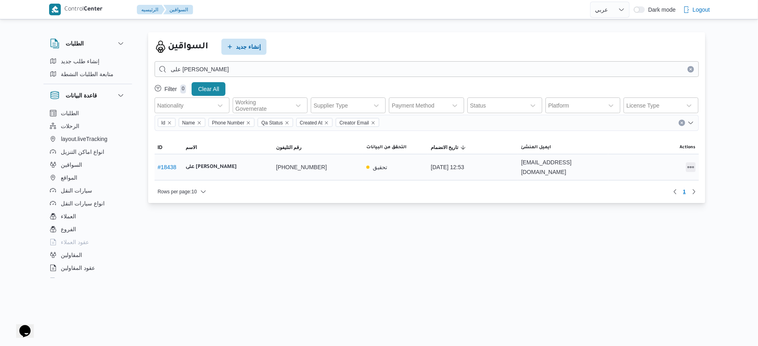
click at [688, 166] on button "All actions" at bounding box center [691, 167] width 10 height 10
click at [664, 165] on span "Edit" at bounding box center [665, 162] width 26 height 6
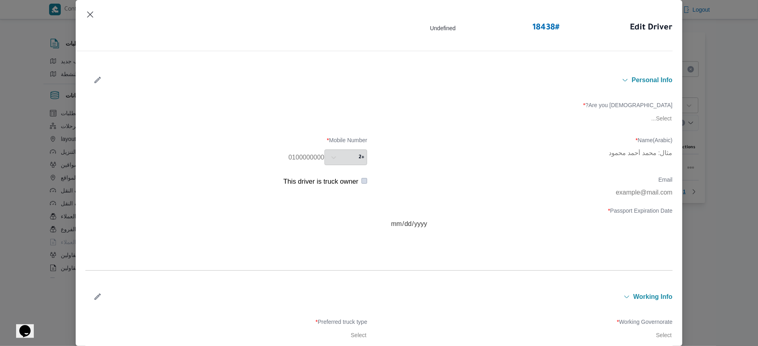
type input "على محمود محمد مصطفى"
type input "01206443039"
type input "2029-11-24"
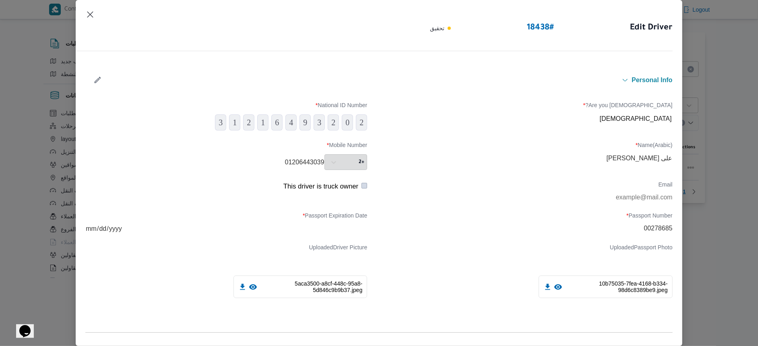
click at [554, 287] on icon at bounding box center [558, 286] width 8 height 5
click at [92, 11] on button "Closes this modal window" at bounding box center [90, 14] width 10 height 10
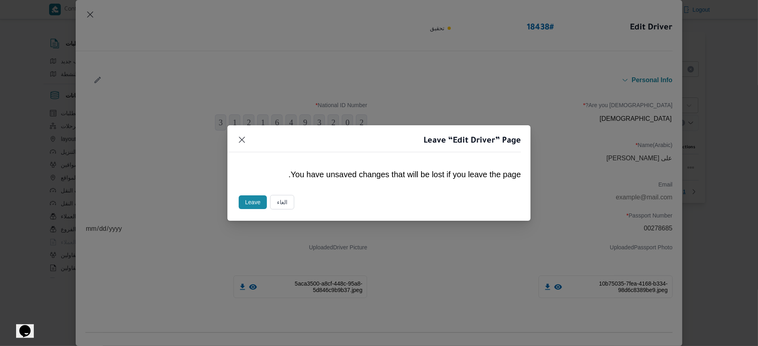
click at [259, 199] on button "Leave" at bounding box center [253, 202] width 28 height 14
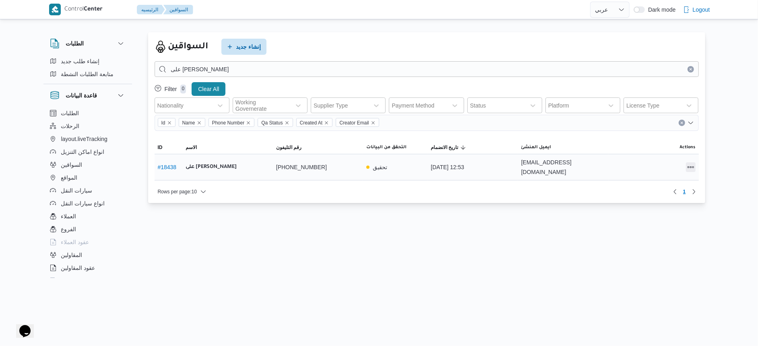
click at [688, 162] on button "All actions" at bounding box center [691, 167] width 10 height 10
click at [660, 168] on button "Edit" at bounding box center [660, 162] width 45 height 16
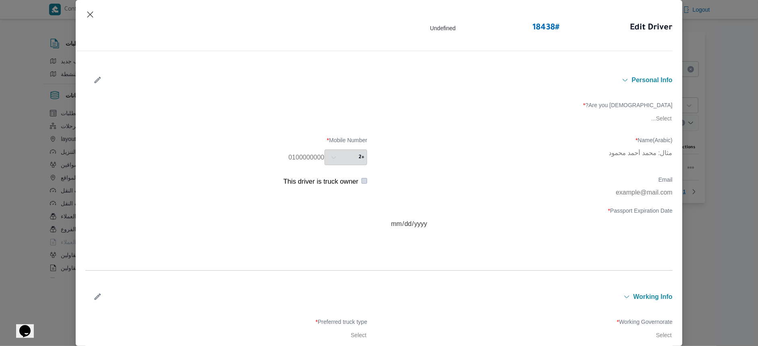
type input "على محمود محمد مصطفى"
type input "01206443039"
type input "2029-11-24"
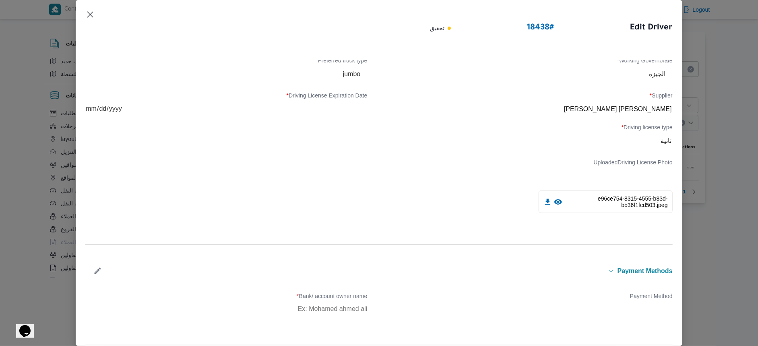
scroll to position [273, 0]
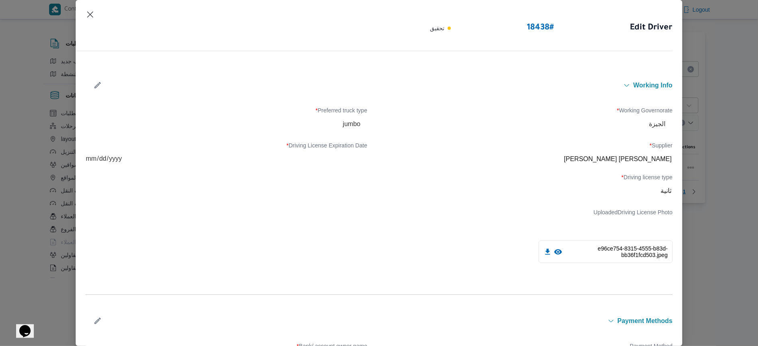
click at [95, 83] on icon "button" at bounding box center [97, 85] width 8 height 8
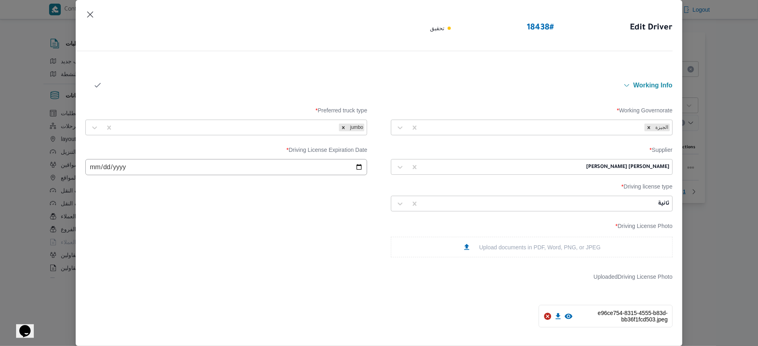
click at [423, 167] on div at bounding box center [504, 167] width 162 height 8
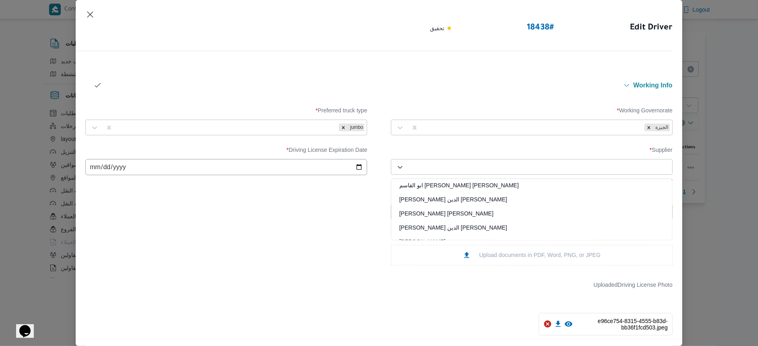
paste input "مصطفى ممدوح محمود عبدالهادى"
type input "مصطفى ممدوح محمود عبدالهادى"
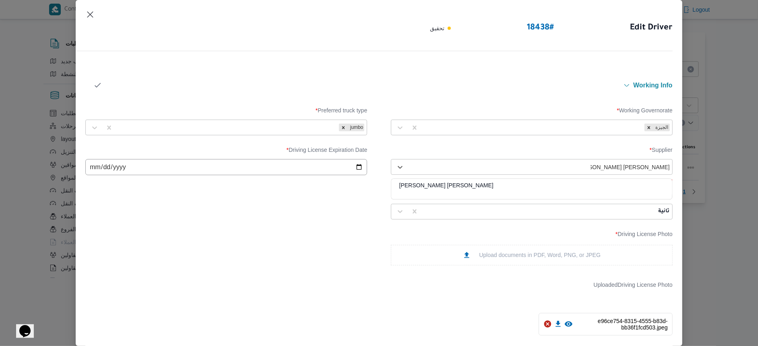
click at [468, 182] on div "مصطفى ممدوح محمود عبدالهادى" at bounding box center [531, 188] width 281 height 14
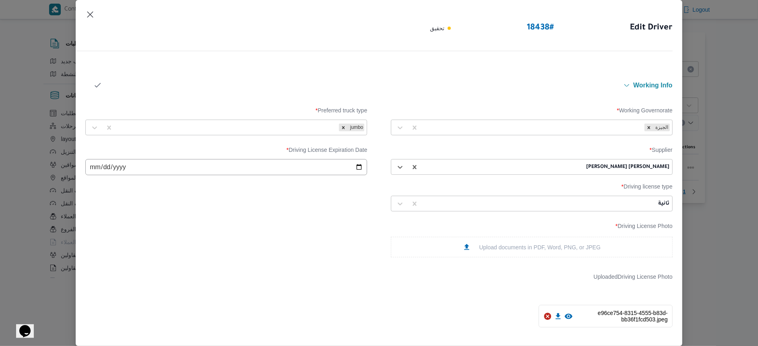
scroll to position [490, 0]
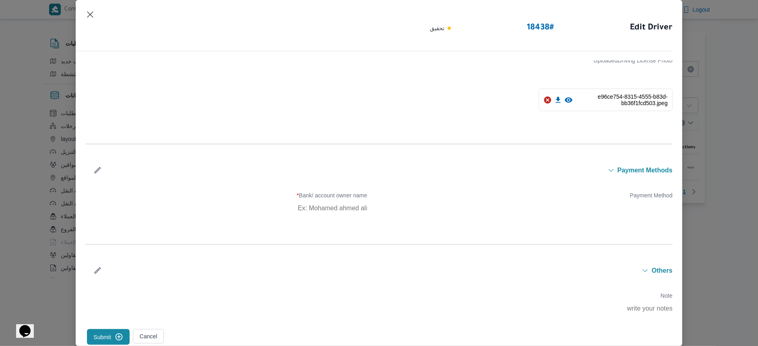
click at [121, 334] on icon "submit" at bounding box center [119, 336] width 7 height 7
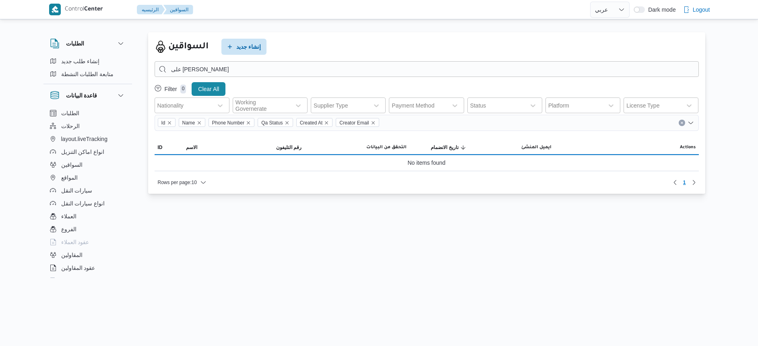
select select "ar"
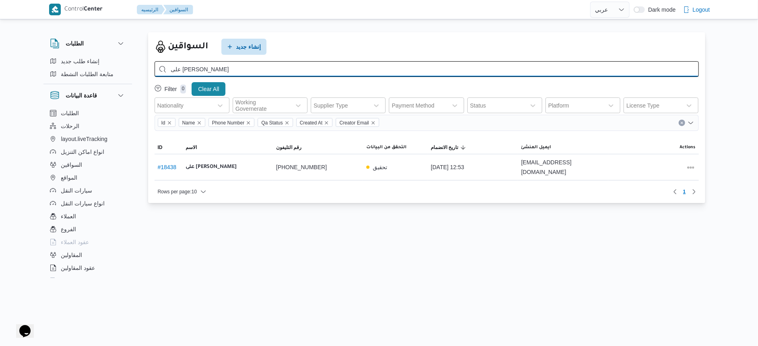
click at [214, 68] on input "على [PERSON_NAME]" at bounding box center [427, 69] width 544 height 16
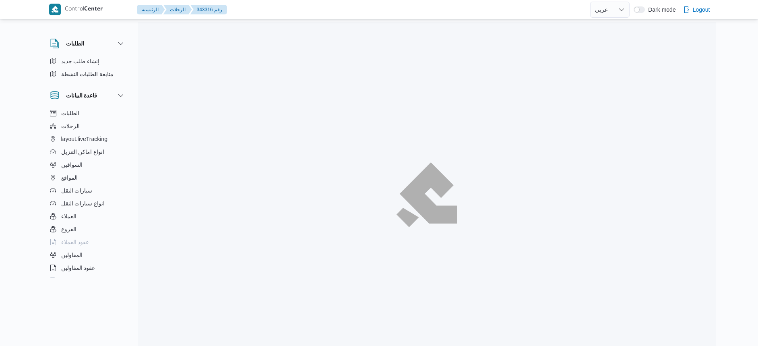
select select "ar"
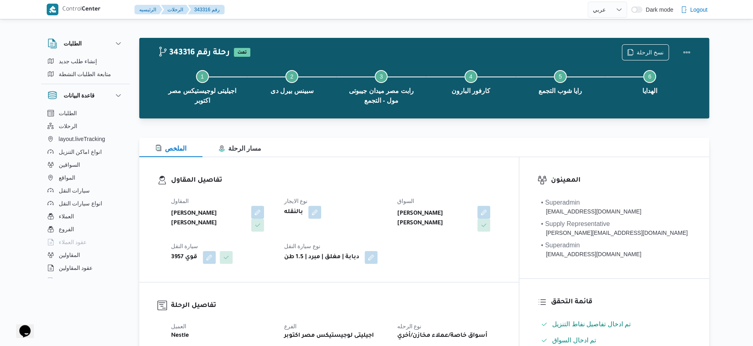
select select "ar"
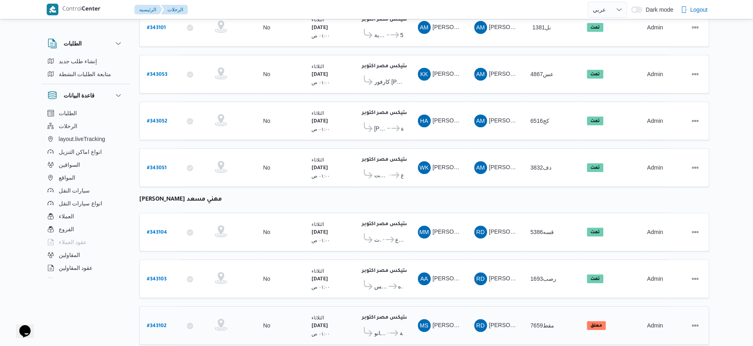
scroll to position [302, 0]
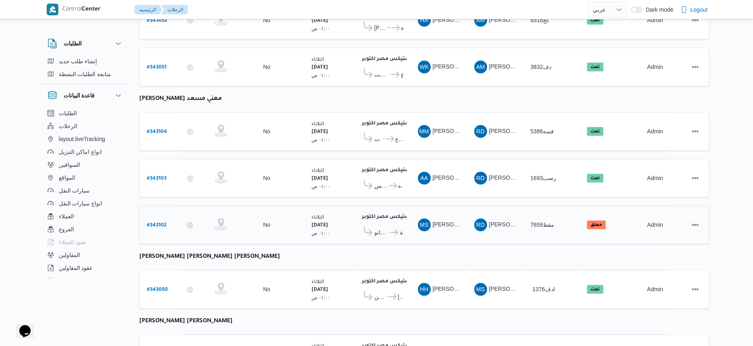
click at [396, 228] on span "جملة ماركت فرع الجمرك اسكندرية" at bounding box center [396, 232] width 14 height 10
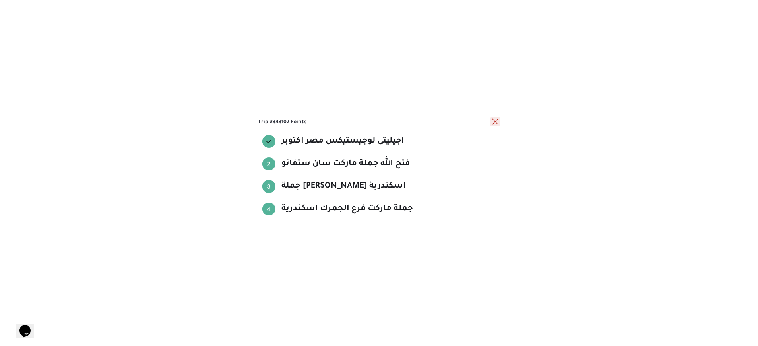
click at [498, 123] on button "close" at bounding box center [495, 122] width 10 height 10
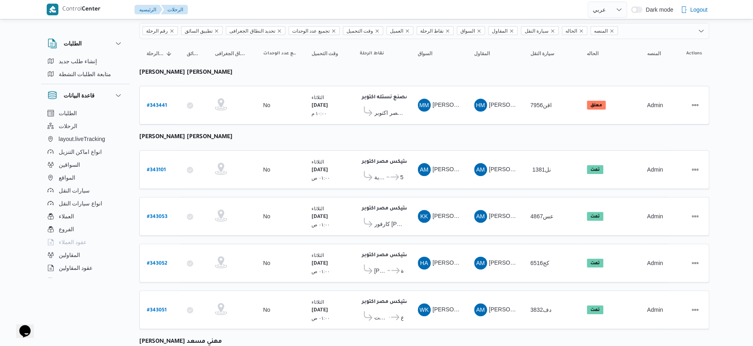
scroll to position [0, 0]
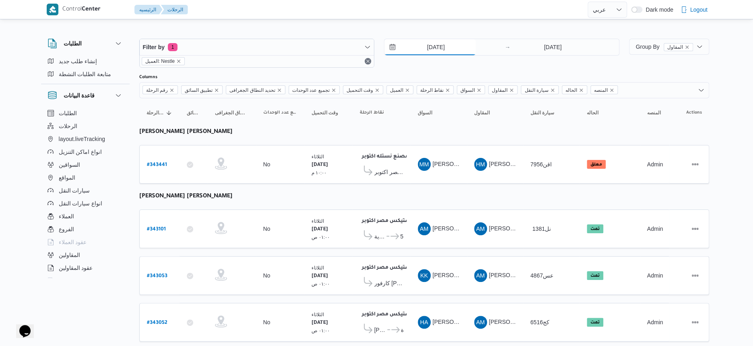
click at [463, 48] on input "14/10/2025" at bounding box center [430, 47] width 91 height 16
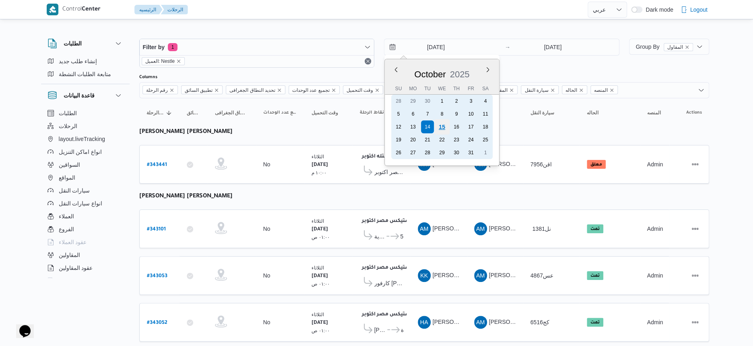
click at [442, 127] on div "15" at bounding box center [441, 126] width 15 height 15
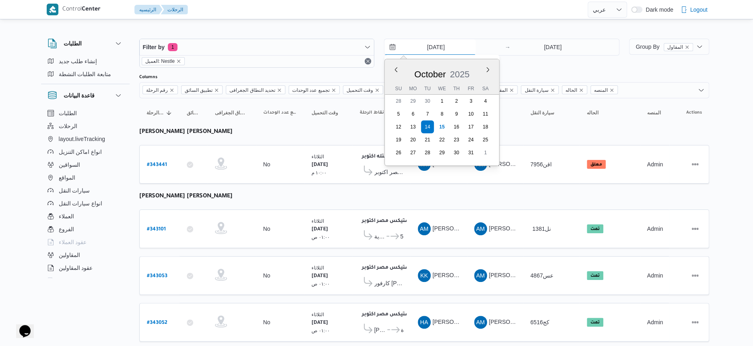
type input "[DATE]"
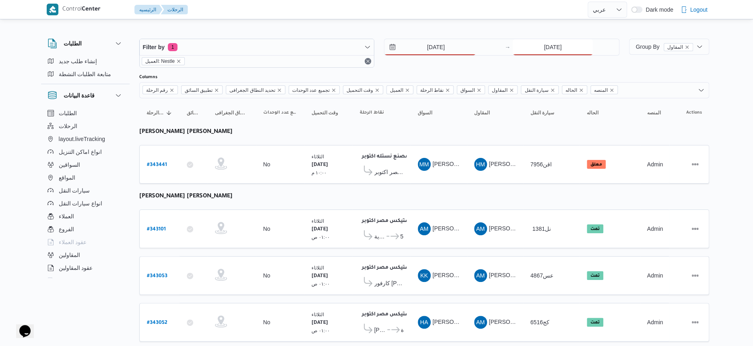
click at [552, 54] on input "14/10/2025" at bounding box center [553, 47] width 80 height 16
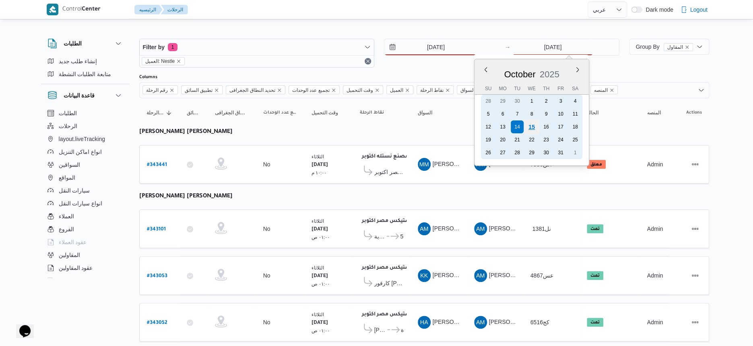
click at [529, 127] on div "15" at bounding box center [531, 126] width 15 height 15
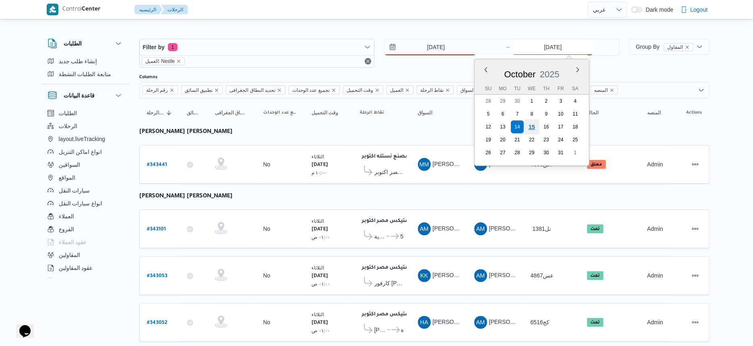
type input "[DATE]"
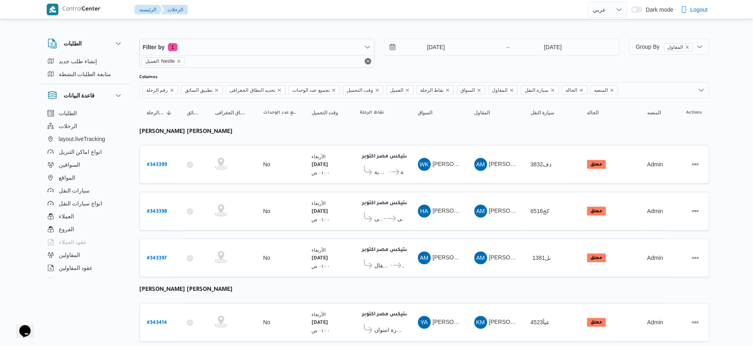
click at [478, 176] on td "المقاول AM احمد مجدي يوسف عبدالرحمن" at bounding box center [495, 164] width 56 height 39
click at [452, 50] on input "[DATE]" at bounding box center [430, 47] width 91 height 16
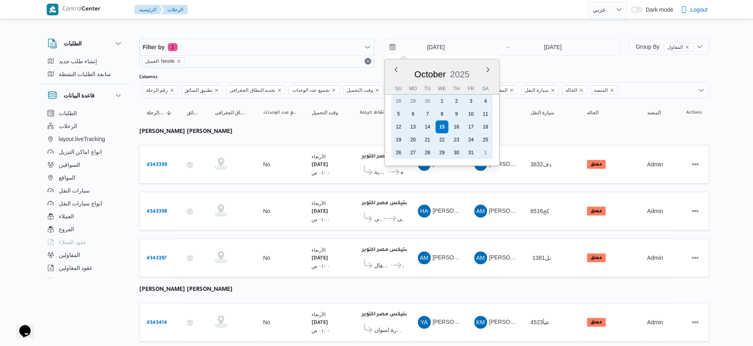
drag, startPoint x: 429, startPoint y: 127, endPoint x: 546, endPoint y: 90, distance: 123.0
click at [429, 127] on div "14" at bounding box center [427, 126] width 13 height 13
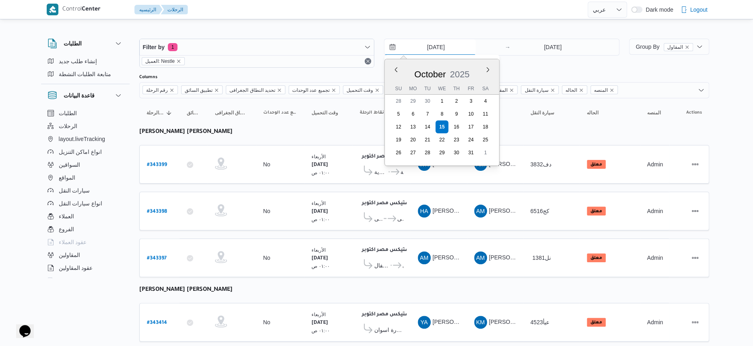
type input "14/10/2025"
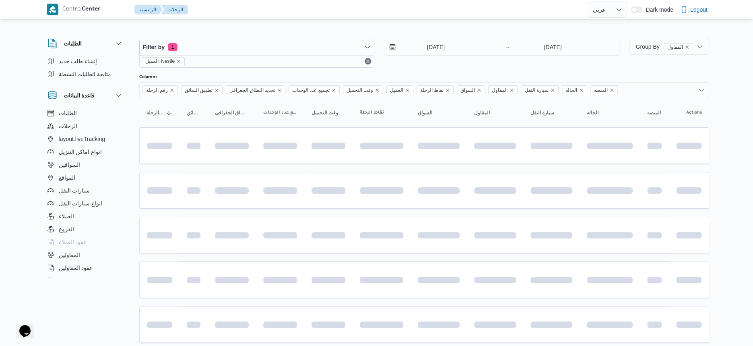
click at [556, 56] on div "14/10/2025 → 15/10/2025" at bounding box center [502, 53] width 236 height 29
click at [558, 50] on input "[DATE]" at bounding box center [553, 47] width 80 height 16
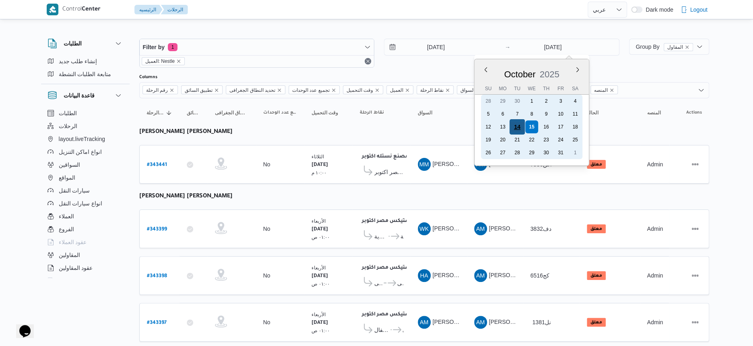
click at [519, 126] on div "14" at bounding box center [517, 126] width 15 height 15
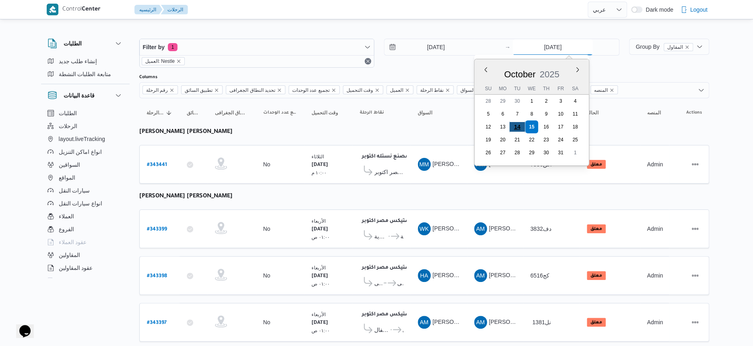
type input "14/10/2025"
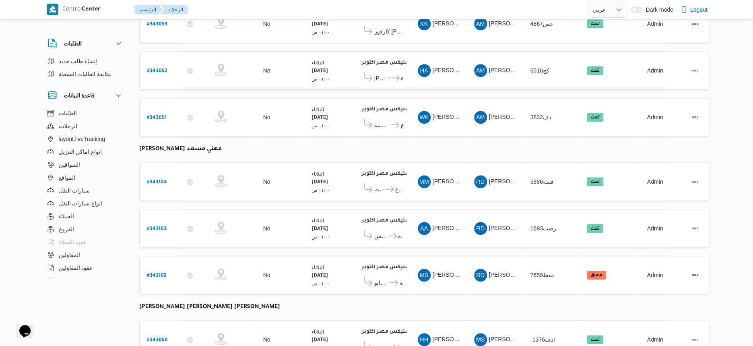
scroll to position [347, 0]
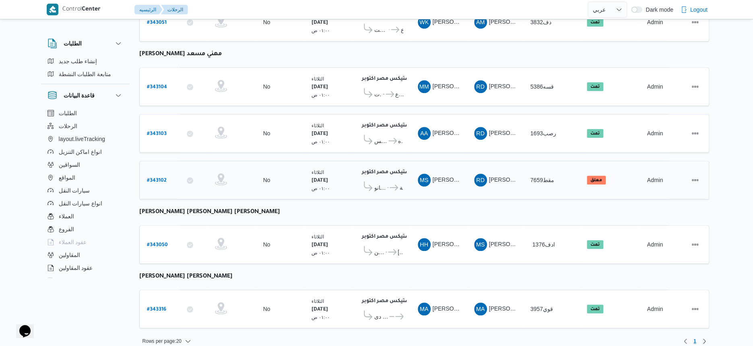
click at [164, 177] on div "# 343102" at bounding box center [160, 180] width 32 height 17
click at [162, 178] on b "# 343102" at bounding box center [157, 181] width 20 height 6
select select "ar"
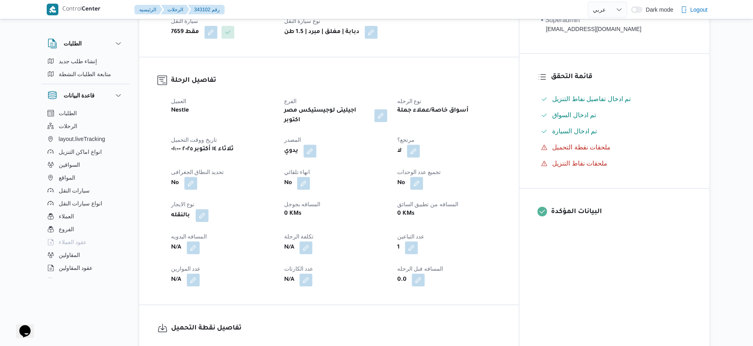
scroll to position [302, 0]
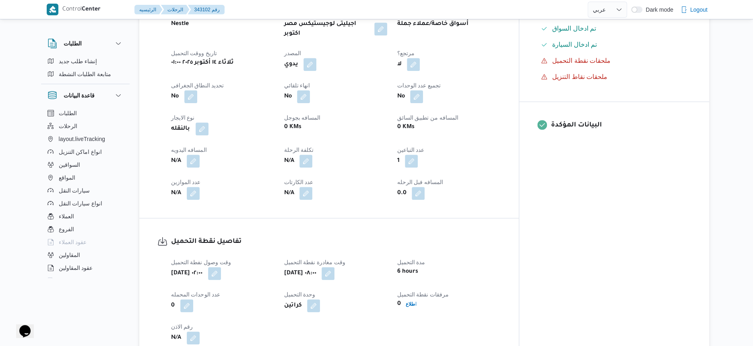
select select "ar"
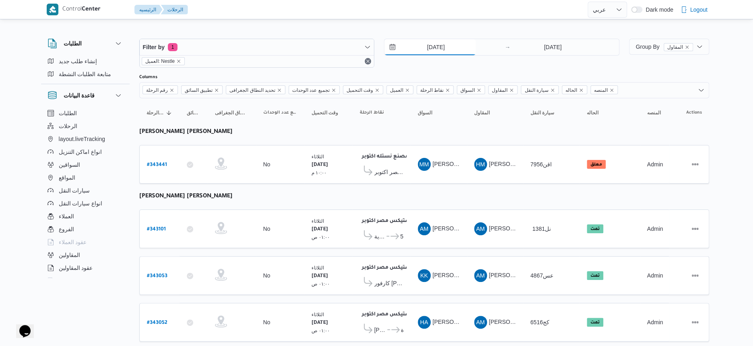
click at [446, 45] on input "14/10/2025" at bounding box center [430, 47] width 91 height 16
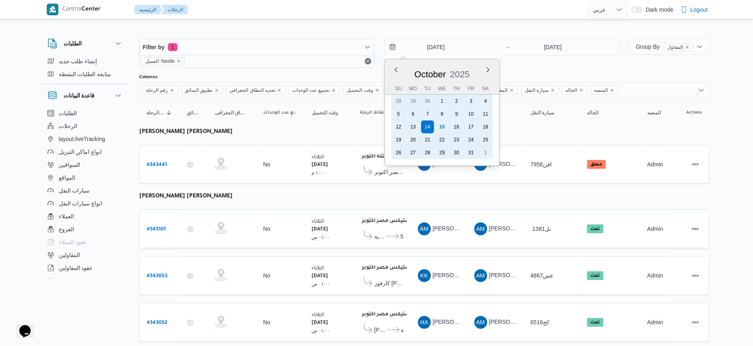
drag, startPoint x: 443, startPoint y: 128, endPoint x: 519, endPoint y: 73, distance: 94.0
click at [444, 128] on div "15" at bounding box center [442, 126] width 13 height 13
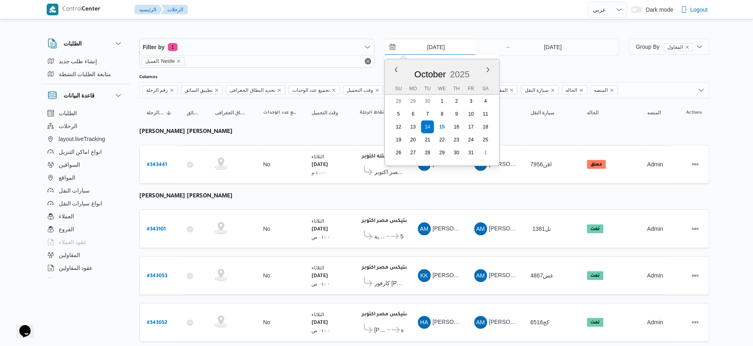
type input "[DATE]"
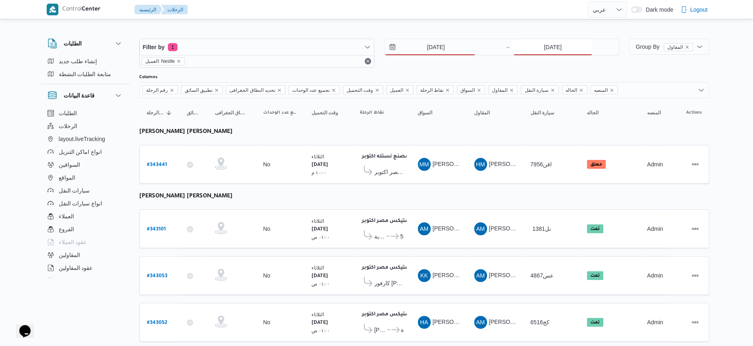
click at [544, 43] on input "14/10/2025" at bounding box center [553, 47] width 80 height 16
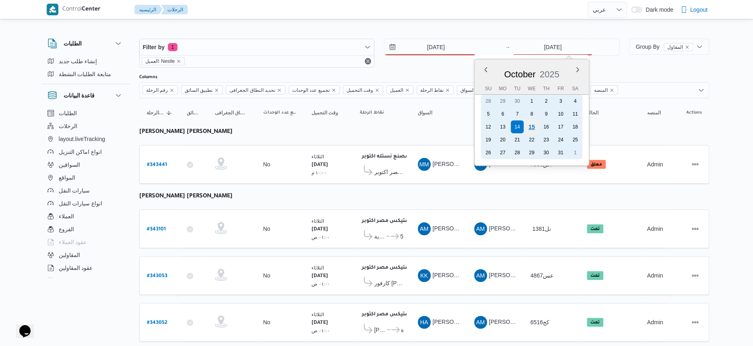
click at [527, 128] on div "15" at bounding box center [531, 126] width 15 height 15
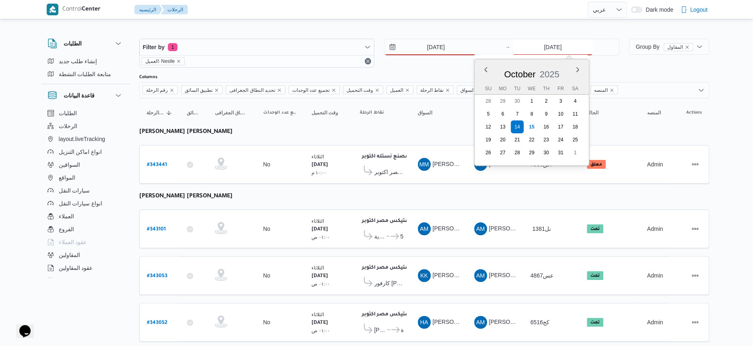
type input "[DATE]"
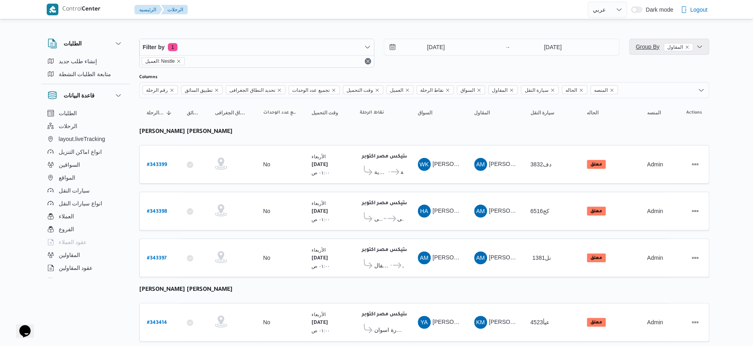
click at [644, 50] on span "Group By المقاول" at bounding box center [664, 47] width 57 height 10
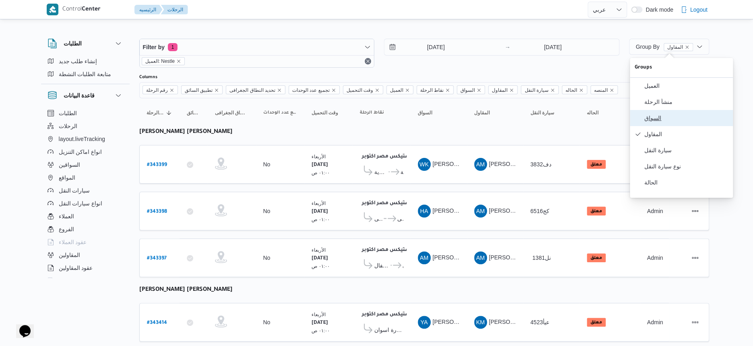
click at [661, 125] on button "السواق" at bounding box center [681, 118] width 103 height 16
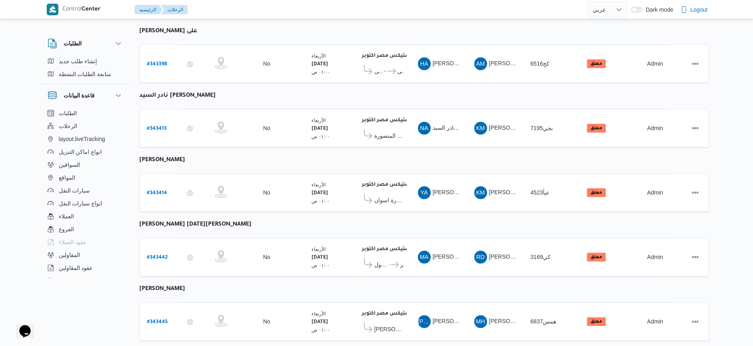
scroll to position [434, 0]
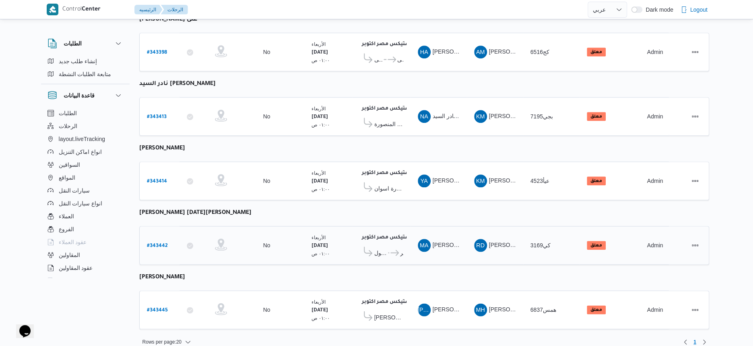
click at [162, 243] on b "# 343442" at bounding box center [157, 246] width 21 height 6
select select "ar"
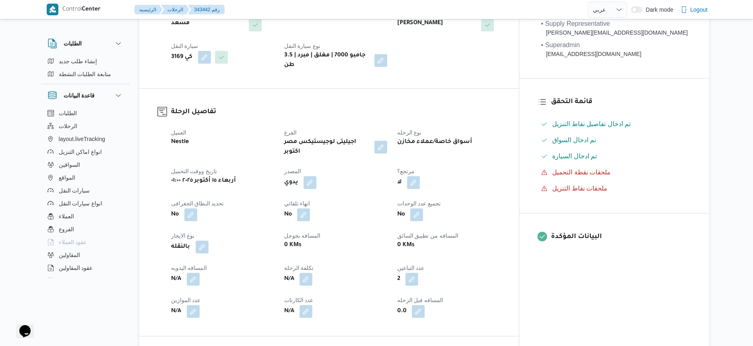
scroll to position [252, 0]
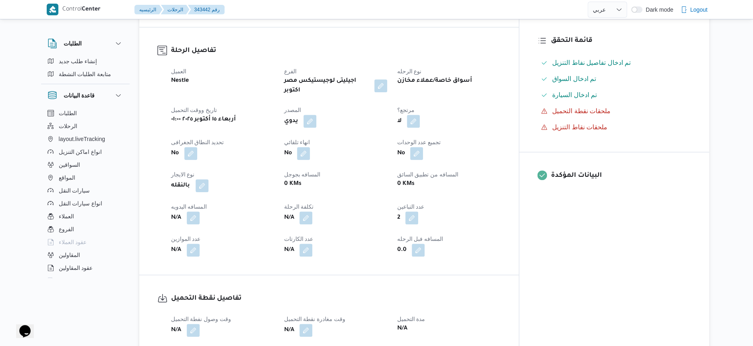
select select "ar"
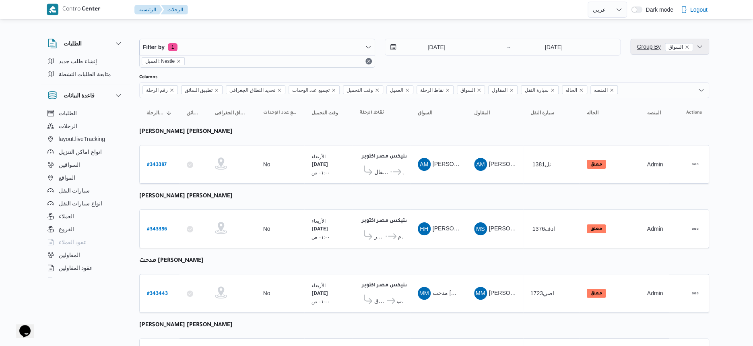
click at [648, 42] on span "Group By السواق" at bounding box center [665, 47] width 56 height 10
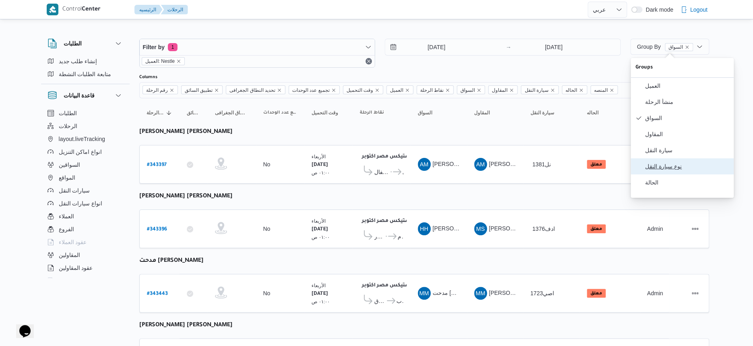
click at [663, 170] on span "نوع سيارة النقل" at bounding box center [687, 166] width 84 height 6
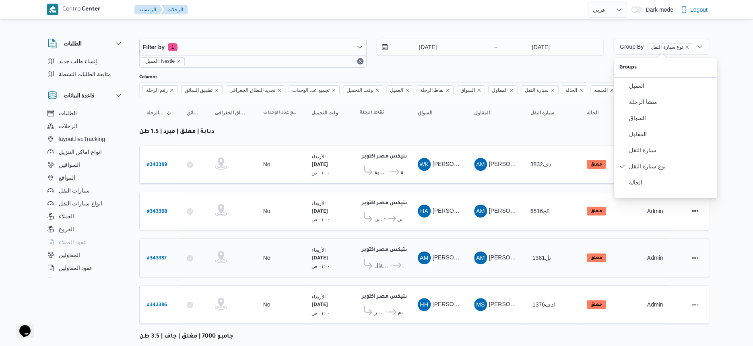
click at [424, 270] on td "السواق AM احمد مجدي يوسف عبدالرحمن" at bounding box center [439, 257] width 56 height 39
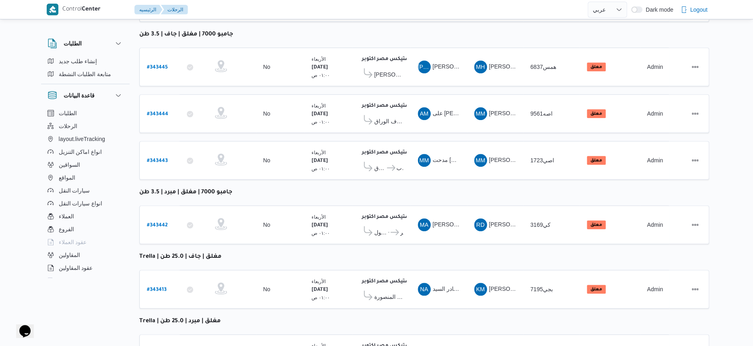
scroll to position [347, 0]
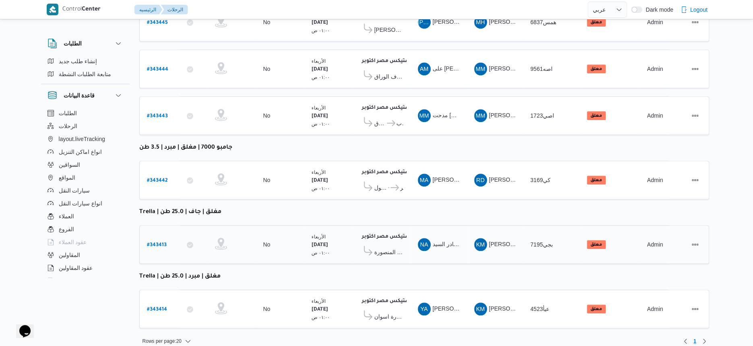
click at [161, 242] on b "# 343413" at bounding box center [157, 245] width 20 height 6
select select "ar"
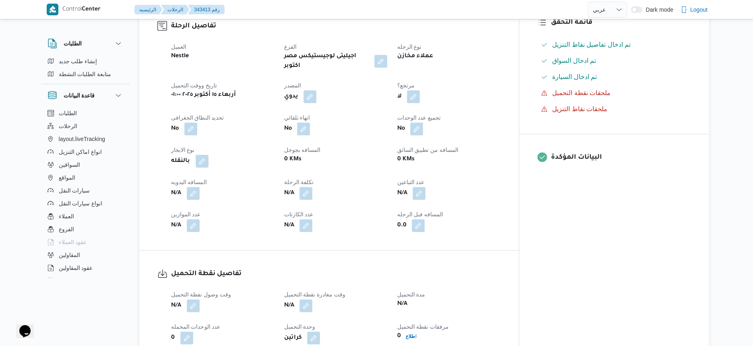
scroll to position [302, 0]
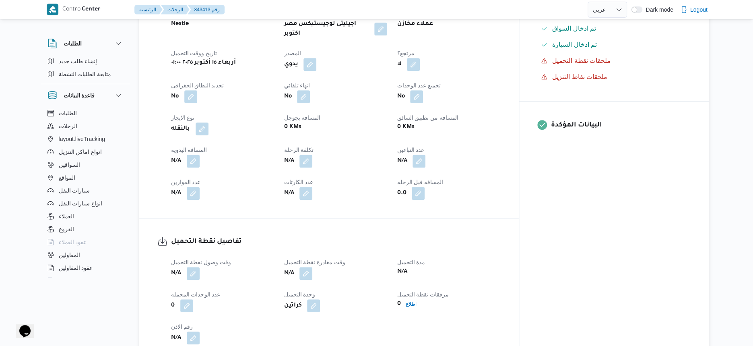
select select "ar"
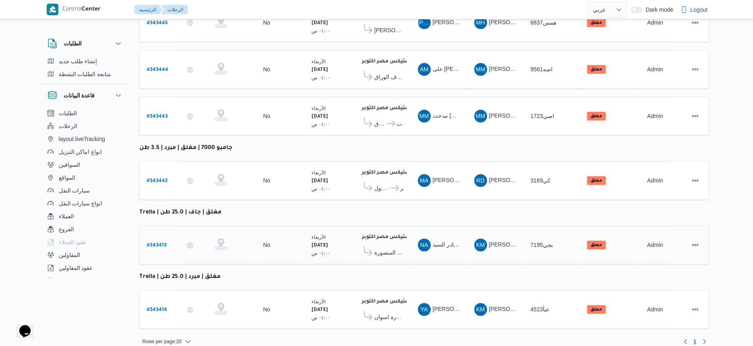
scroll to position [347, 0]
click at [163, 307] on b "# 343414" at bounding box center [157, 310] width 20 height 6
select select "ar"
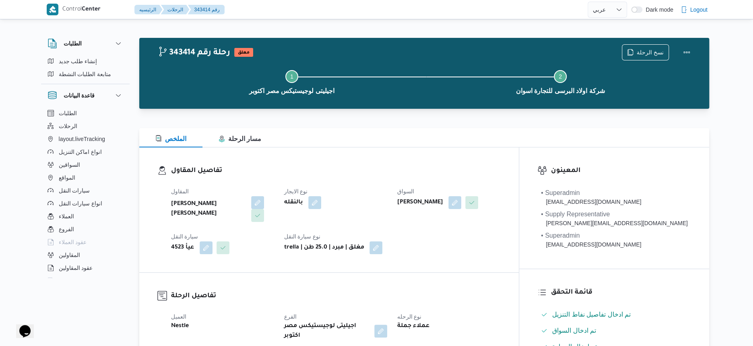
scroll to position [302, 0]
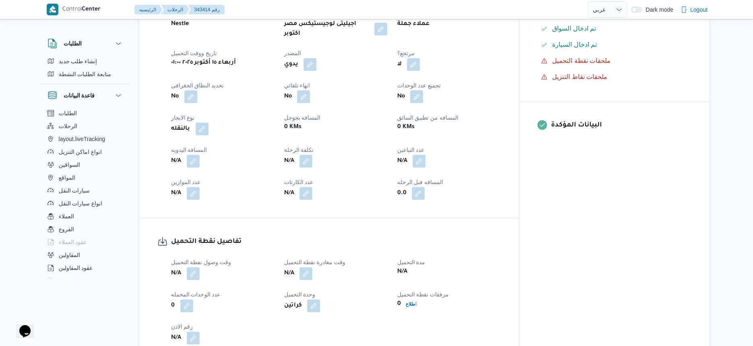
select select "ar"
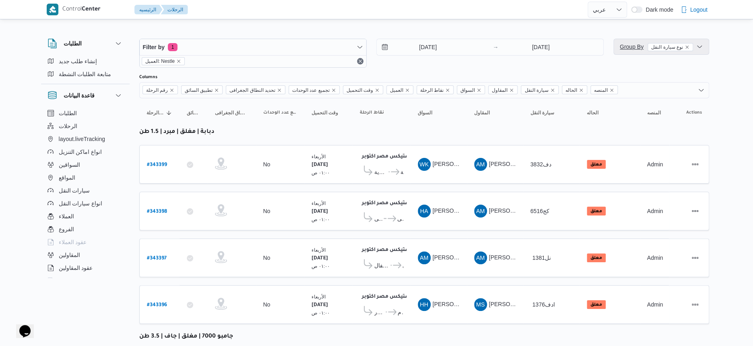
click at [635, 48] on span "Group By نوع سيارة النقل" at bounding box center [656, 46] width 73 height 6
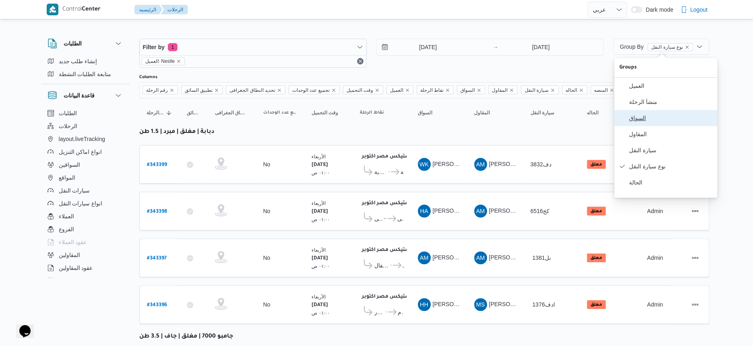
click at [651, 121] on span "السواق" at bounding box center [671, 118] width 84 height 6
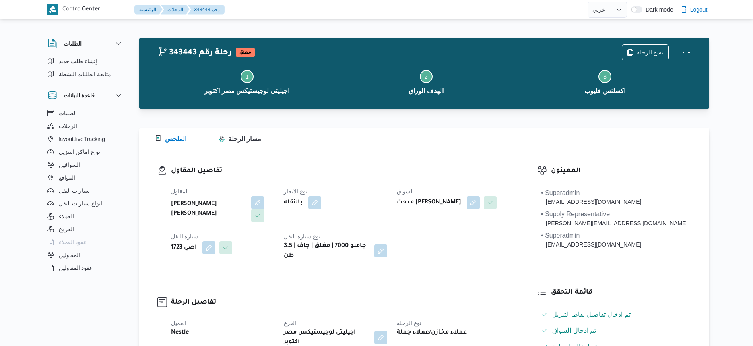
select select "ar"
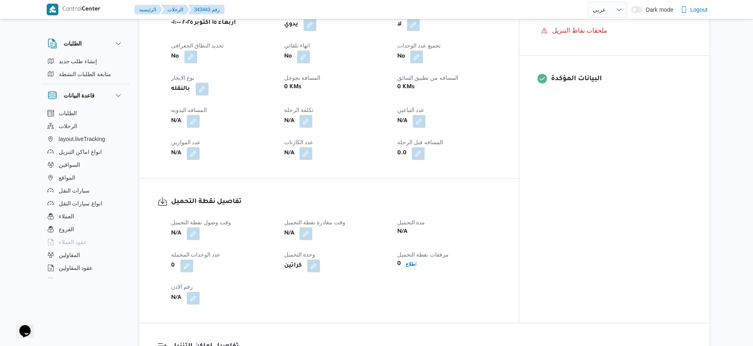
scroll to position [302, 0]
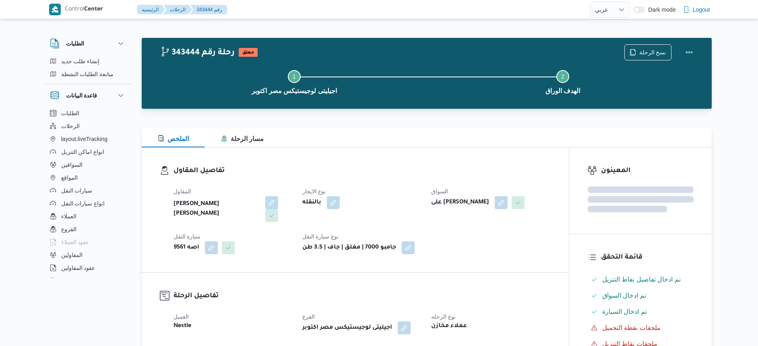
select select "ar"
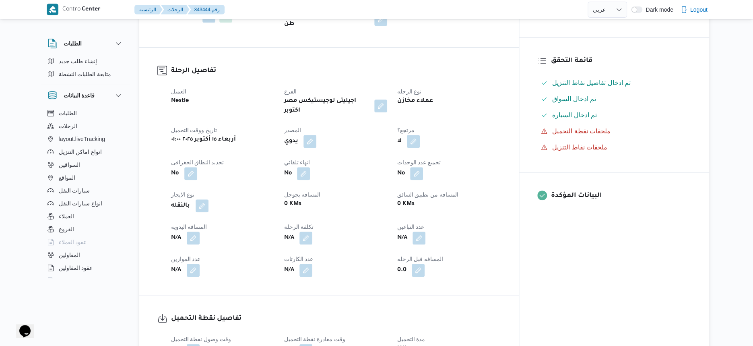
scroll to position [252, 0]
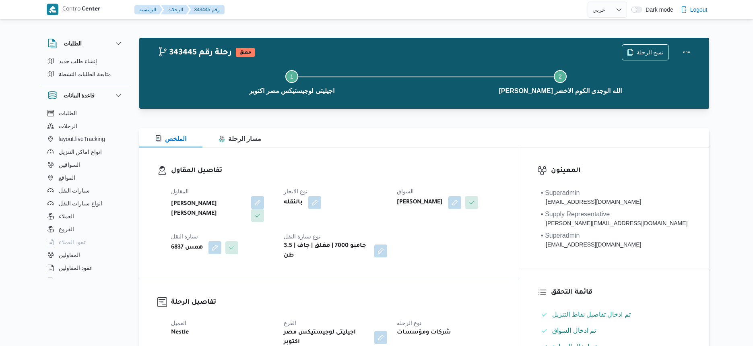
select select "ar"
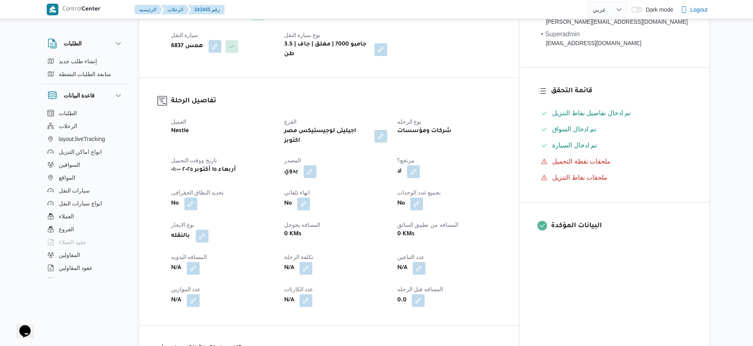
scroll to position [302, 0]
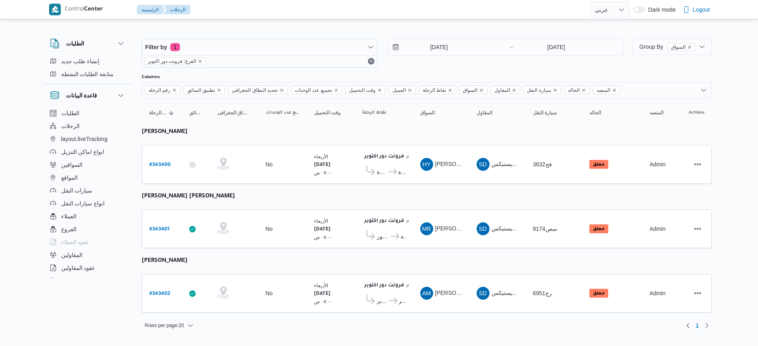
select select "ar"
